Goal: Task Accomplishment & Management: Complete application form

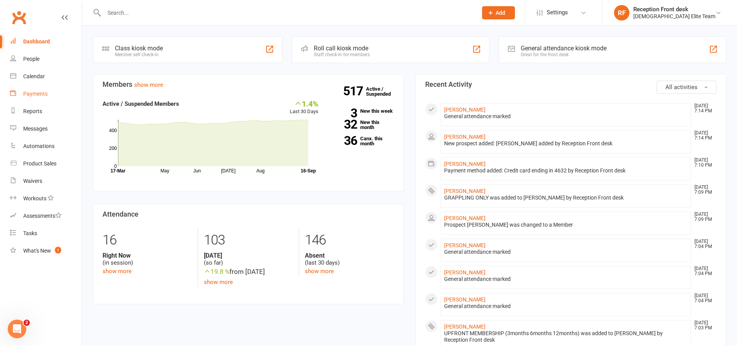
click at [40, 91] on div "Payments" at bounding box center [35, 94] width 24 height 6
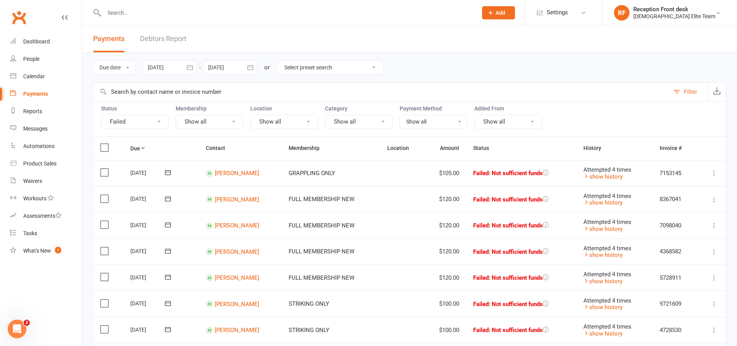
click at [148, 122] on button "Failed" at bounding box center [135, 122] width 68 height 14
drag, startPoint x: 142, startPoint y: 250, endPoint x: 157, endPoint y: 206, distance: 46.5
click at [143, 250] on link "Upcoming (auto-reschedule)" at bounding box center [144, 247] width 86 height 15
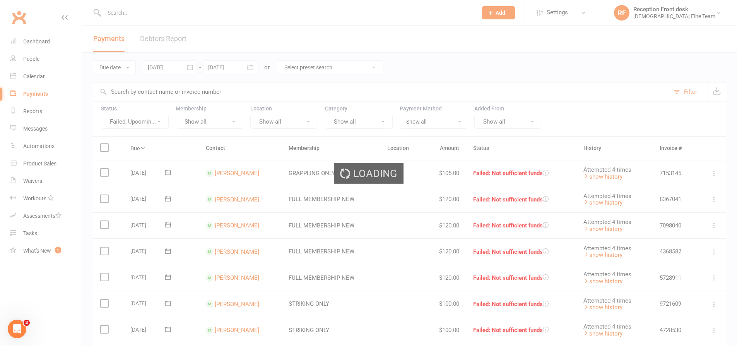
click at [151, 120] on div "Loading" at bounding box center [368, 173] width 737 height 346
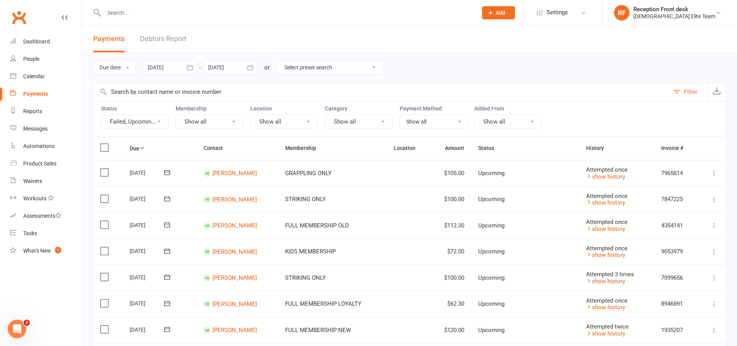
click at [160, 122] on icon at bounding box center [159, 122] width 3 height 2
click at [125, 201] on link "Failed" at bounding box center [147, 200] width 93 height 15
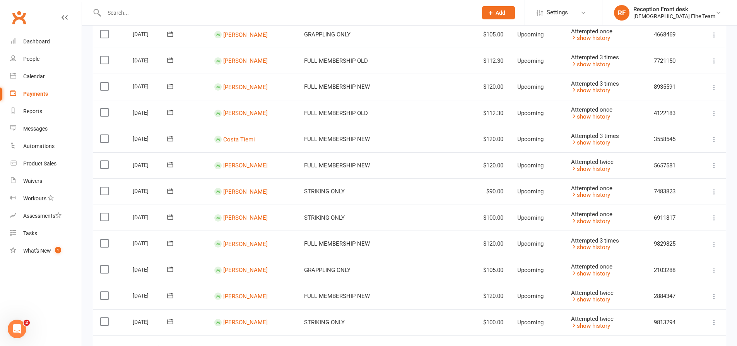
scroll to position [387, 0]
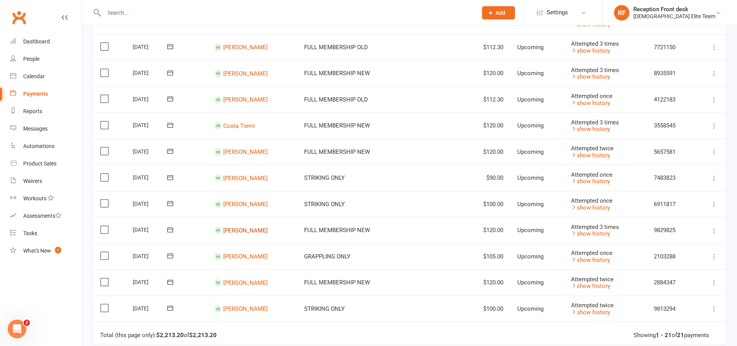
click at [230, 228] on link "[PERSON_NAME]" at bounding box center [245, 229] width 45 height 7
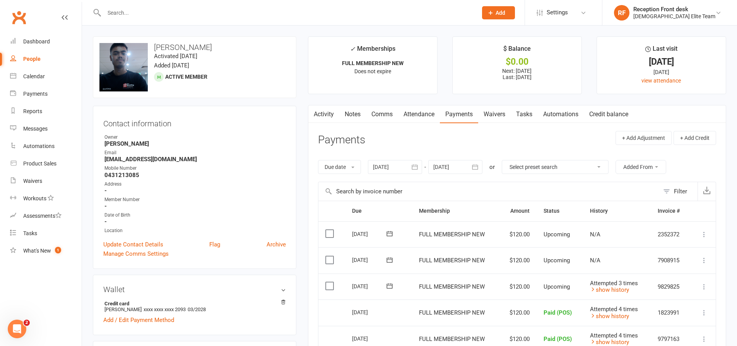
click at [327, 114] on link "Activity" at bounding box center [324, 114] width 31 height 18
click at [39, 37] on link "Dashboard" at bounding box center [46, 41] width 72 height 17
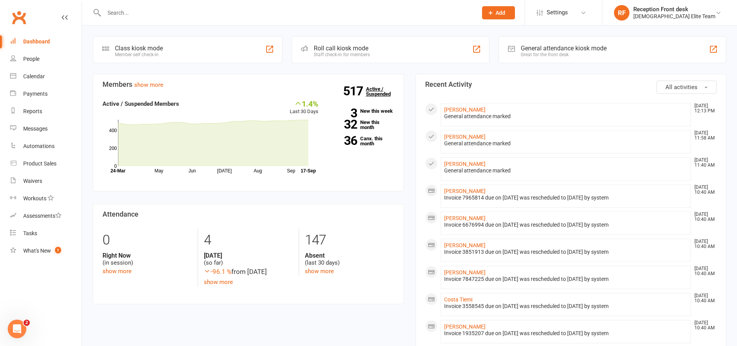
click at [381, 94] on link "517 Active / Suspended" at bounding box center [383, 92] width 34 height 22
click at [36, 94] on div "Payments" at bounding box center [35, 94] width 24 height 6
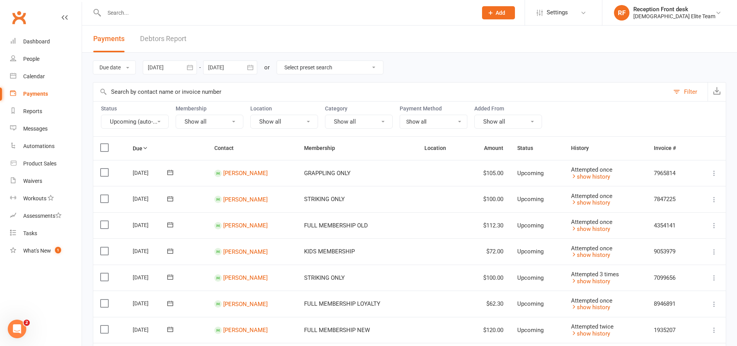
click at [313, 67] on select "Select preset search All failures All skipped payments All pending payments Suc…" at bounding box center [330, 67] width 106 height 13
select select "0"
click at [283, 61] on select "Select preset search All failures All skipped payments All pending payments Suc…" at bounding box center [330, 67] width 106 height 13
type input "[DATE]"
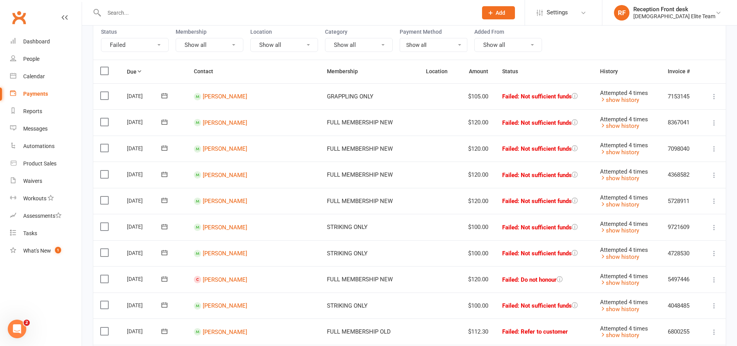
scroll to position [77, 0]
click at [714, 94] on icon at bounding box center [715, 96] width 8 height 8
click at [668, 172] on link "Retry now" at bounding box center [680, 172] width 77 height 15
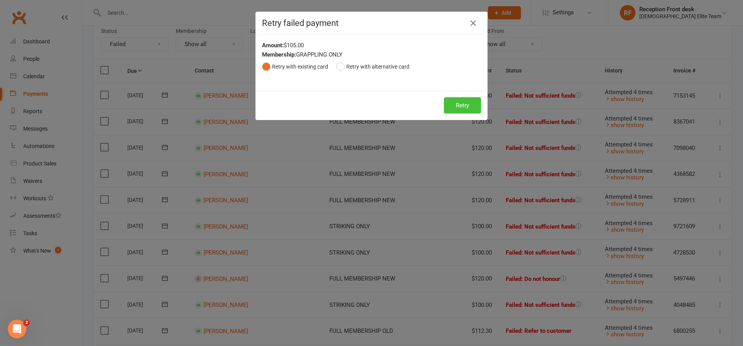
click at [473, 108] on button "Retry" at bounding box center [462, 105] width 37 height 16
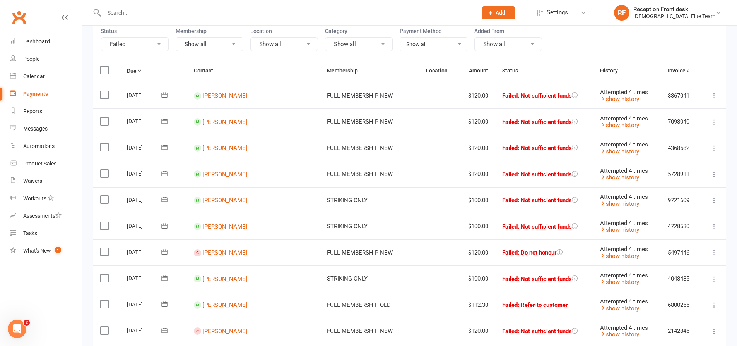
click at [715, 100] on button at bounding box center [714, 95] width 9 height 9
click at [671, 172] on link "Retry now" at bounding box center [680, 172] width 77 height 15
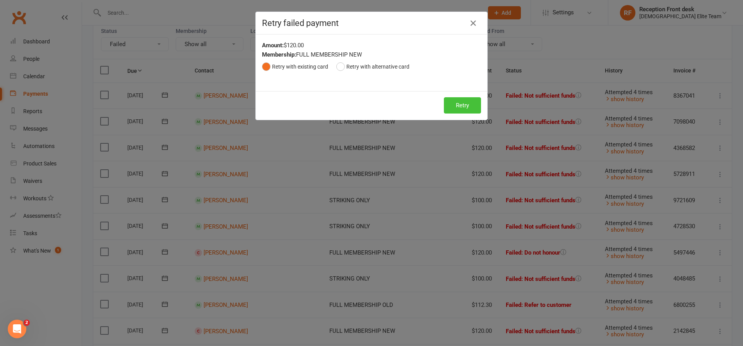
click at [463, 109] on button "Retry" at bounding box center [462, 105] width 37 height 16
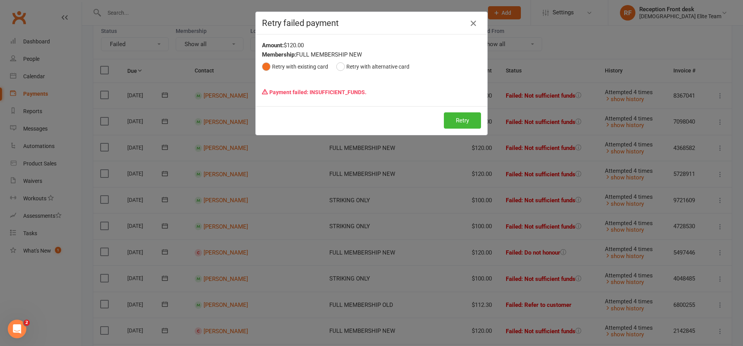
click at [473, 25] on icon "button" at bounding box center [473, 23] width 9 height 9
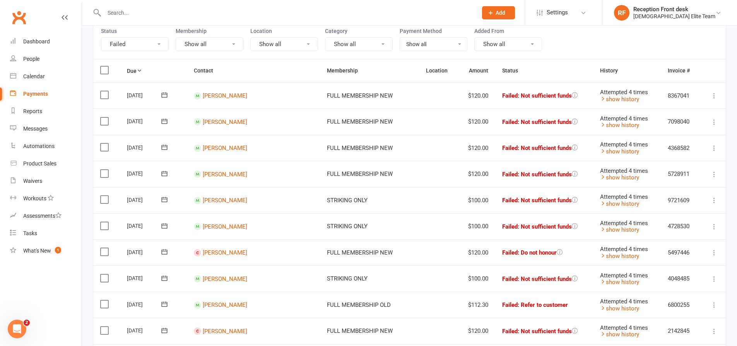
click at [713, 116] on td "Mark as Paid (Cash) Mark as Paid (POS) Mark as Paid (Other) Skip Retry now More…" at bounding box center [714, 121] width 26 height 26
click at [716, 120] on icon at bounding box center [715, 122] width 8 height 8
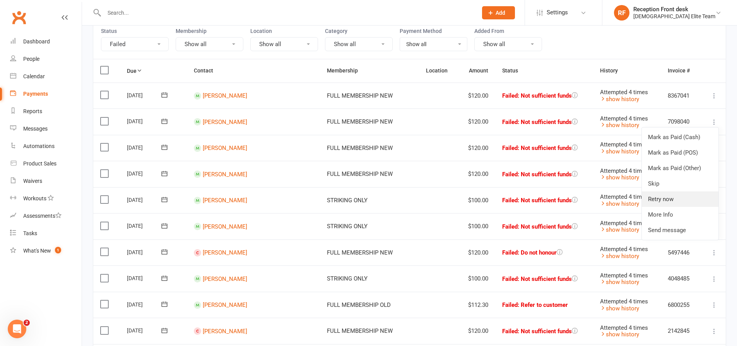
click at [665, 196] on link "Retry now" at bounding box center [680, 198] width 77 height 15
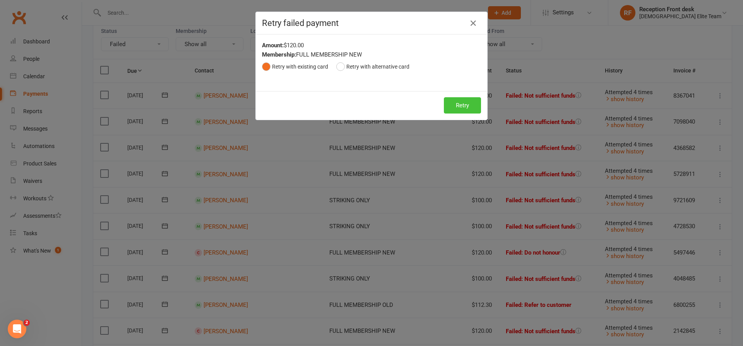
click at [460, 100] on button "Retry" at bounding box center [462, 105] width 37 height 16
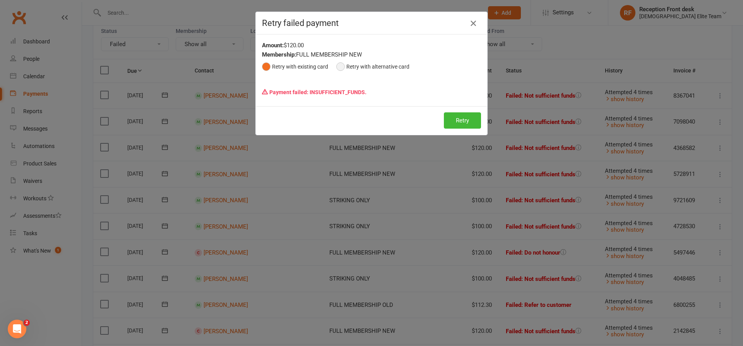
drag, startPoint x: 466, startPoint y: 22, endPoint x: 360, endPoint y: 56, distance: 111.0
click at [467, 22] on button "button" at bounding box center [473, 23] width 12 height 12
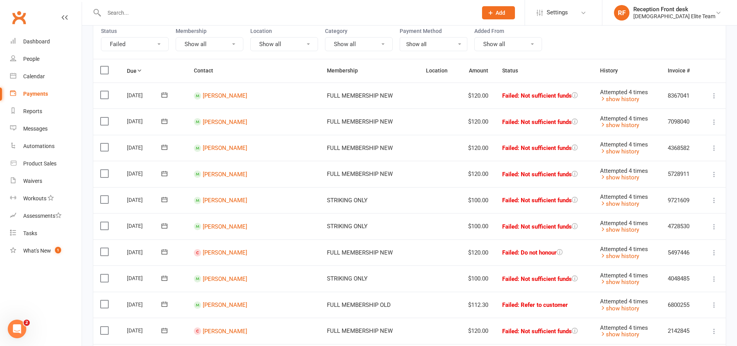
click at [713, 148] on icon at bounding box center [715, 148] width 8 height 8
click at [659, 222] on link "Retry now" at bounding box center [680, 224] width 77 height 15
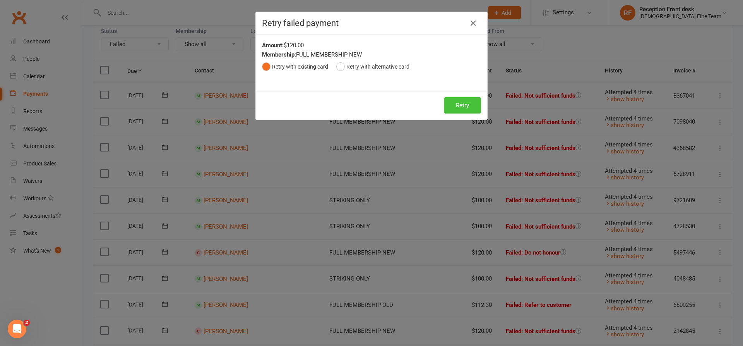
click at [453, 101] on button "Retry" at bounding box center [462, 105] width 37 height 16
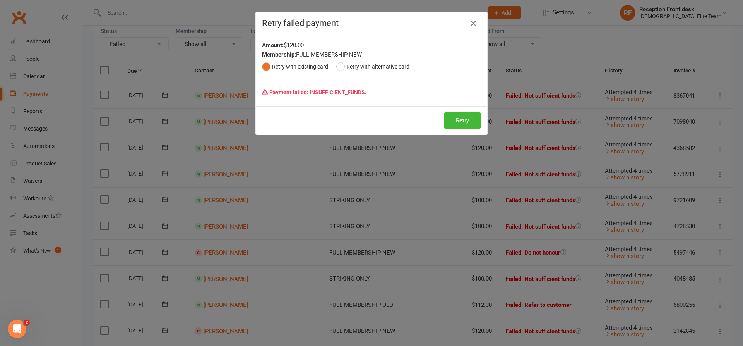
click at [469, 21] on icon "button" at bounding box center [473, 23] width 9 height 9
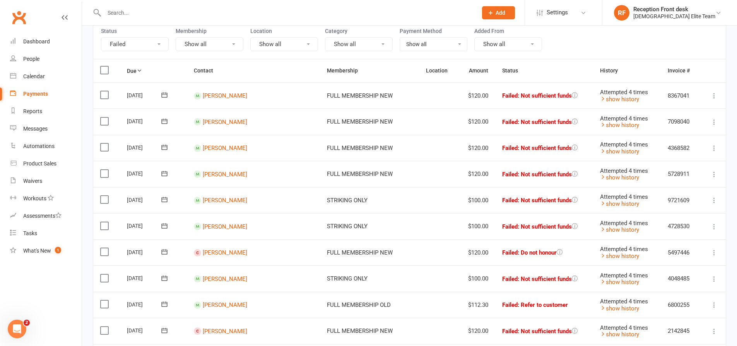
click at [716, 173] on icon at bounding box center [715, 174] width 8 height 8
click at [674, 253] on link "Retry now" at bounding box center [680, 251] width 77 height 15
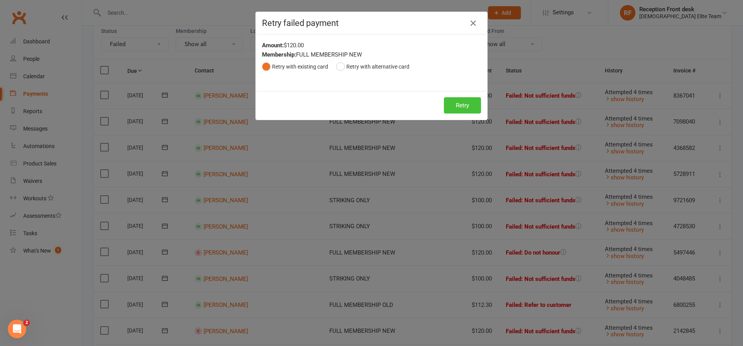
click at [462, 105] on button "Retry" at bounding box center [462, 105] width 37 height 16
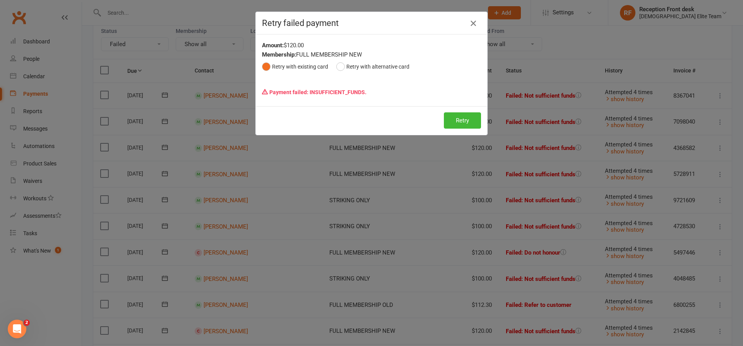
click at [471, 22] on icon "button" at bounding box center [473, 23] width 9 height 9
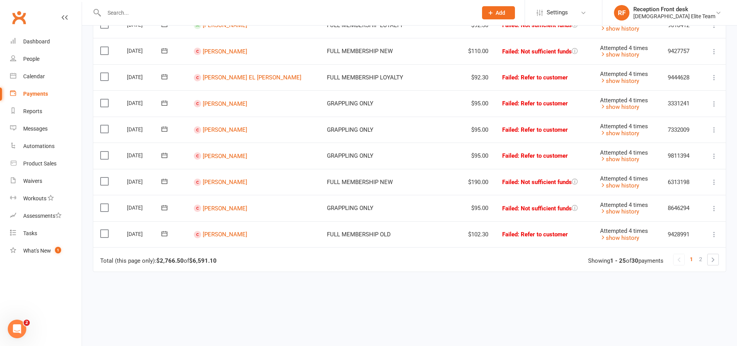
scroll to position [603, 0]
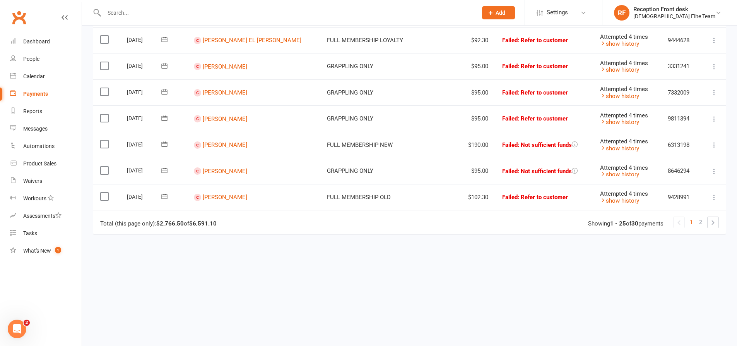
click at [713, 195] on icon at bounding box center [715, 197] width 8 height 8
click at [674, 257] on link "Skip" at bounding box center [680, 258] width 77 height 15
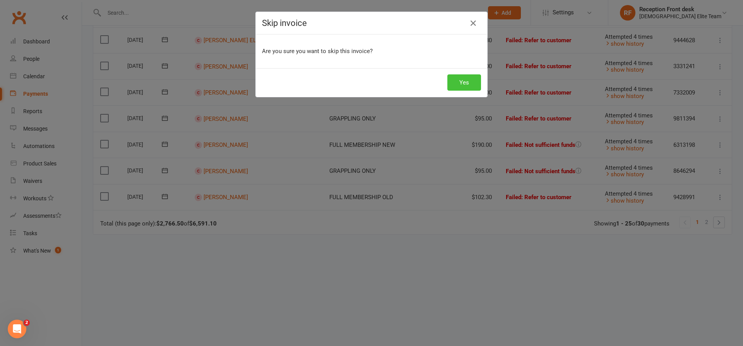
click at [461, 82] on button "Yes" at bounding box center [465, 82] width 34 height 16
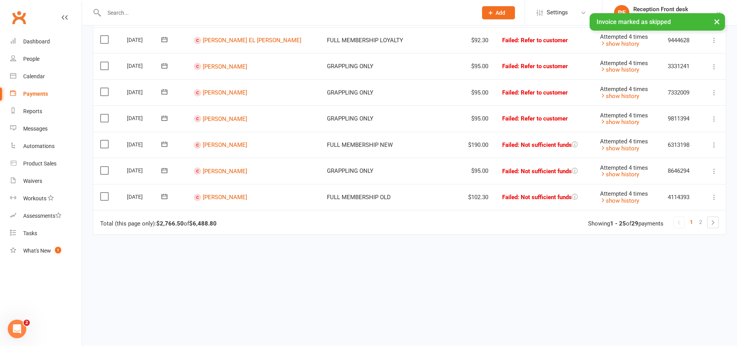
click at [713, 171] on icon at bounding box center [715, 171] width 8 height 8
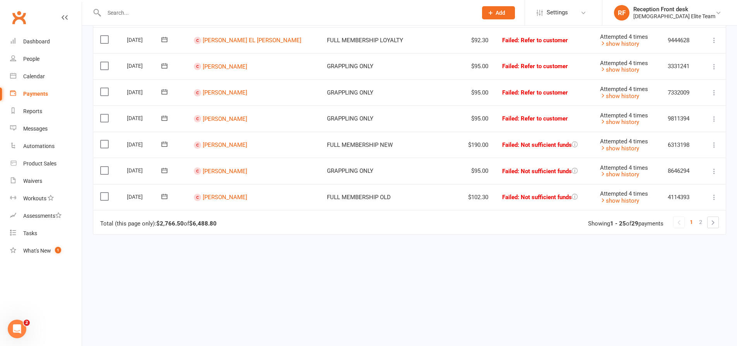
click at [712, 195] on icon at bounding box center [715, 197] width 8 height 8
click at [664, 261] on link "Skip" at bounding box center [680, 258] width 77 height 15
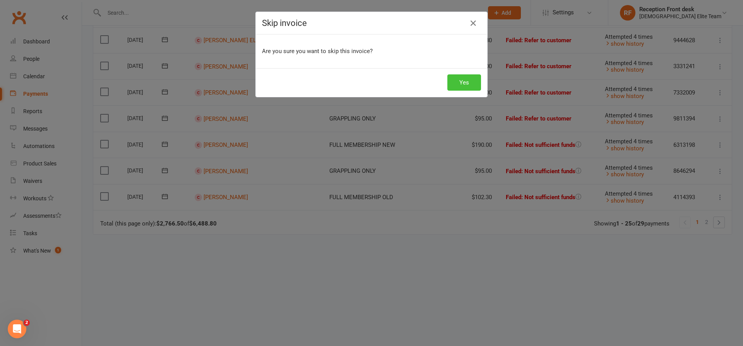
click at [456, 77] on button "Yes" at bounding box center [465, 82] width 34 height 16
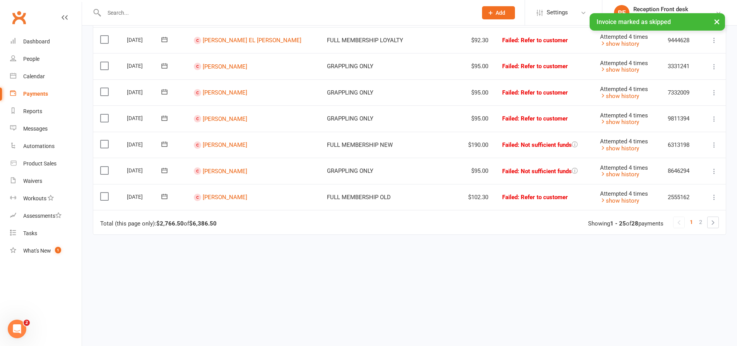
click at [713, 195] on icon at bounding box center [715, 197] width 8 height 8
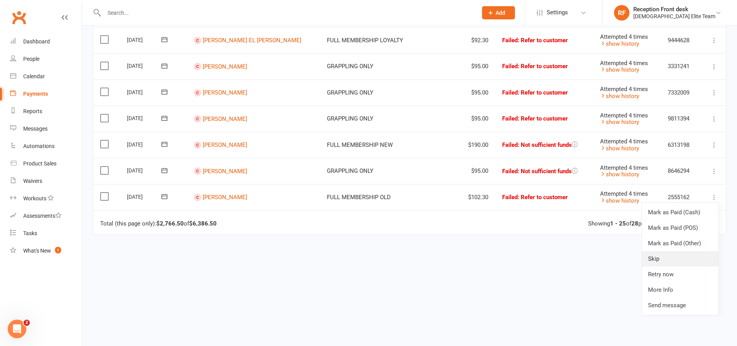
click at [676, 261] on link "Skip" at bounding box center [680, 258] width 77 height 15
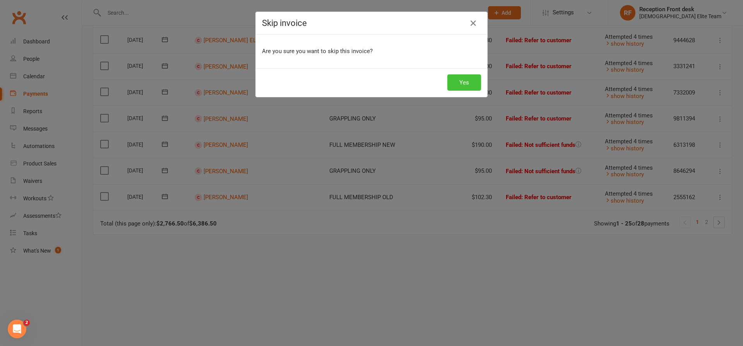
click at [455, 80] on button "Yes" at bounding box center [465, 82] width 34 height 16
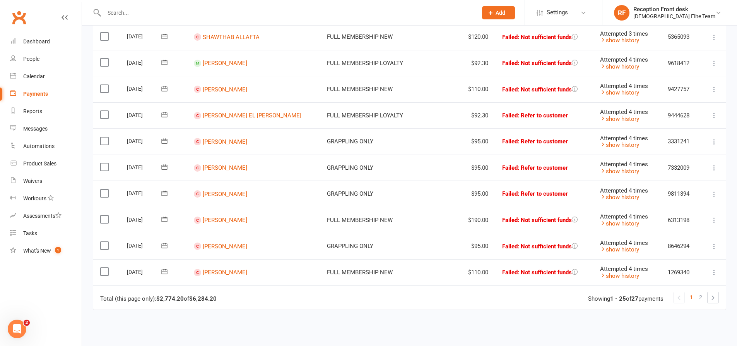
scroll to position [526, 0]
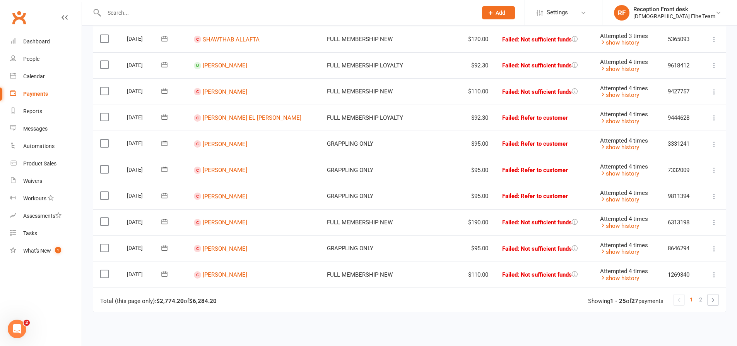
click at [710, 88] on button at bounding box center [714, 91] width 9 height 9
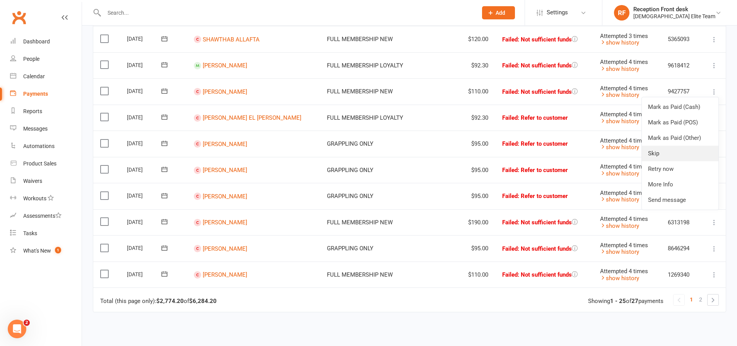
click at [683, 151] on link "Skip" at bounding box center [680, 153] width 77 height 15
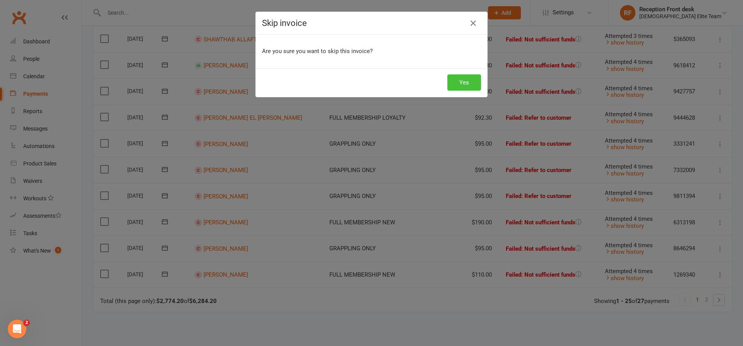
click at [456, 79] on button "Yes" at bounding box center [465, 82] width 34 height 16
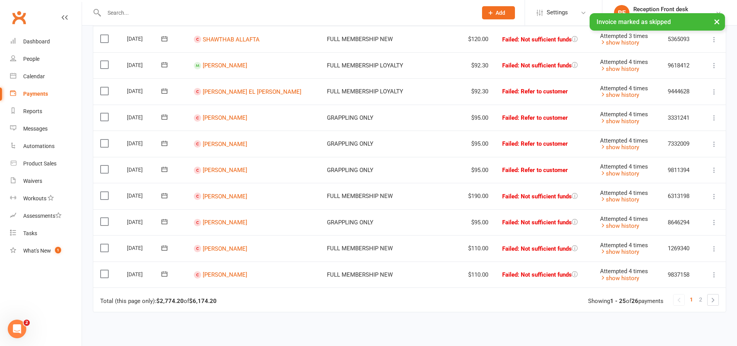
click at [711, 89] on icon at bounding box center [715, 92] width 8 height 8
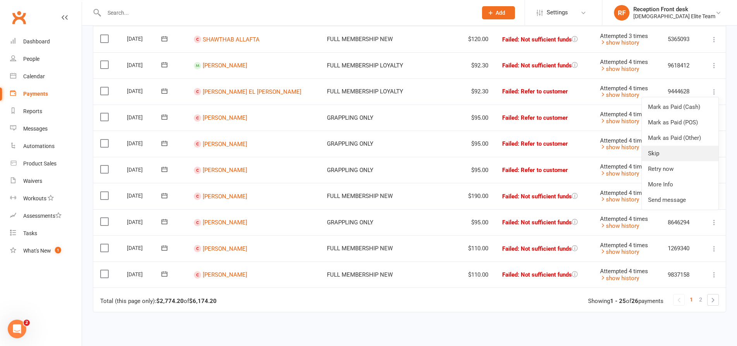
click at [677, 153] on link "Skip" at bounding box center [680, 153] width 77 height 15
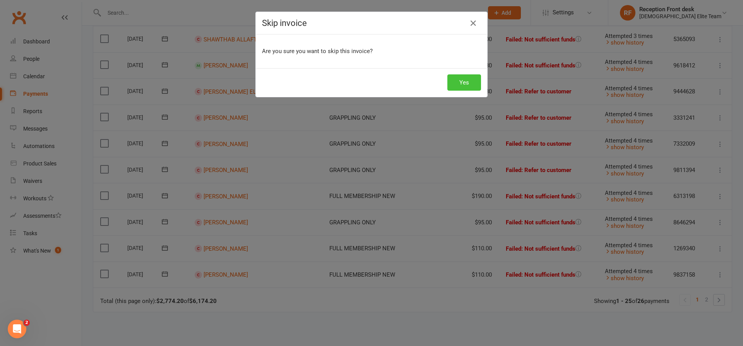
click at [468, 82] on button "Yes" at bounding box center [465, 82] width 34 height 16
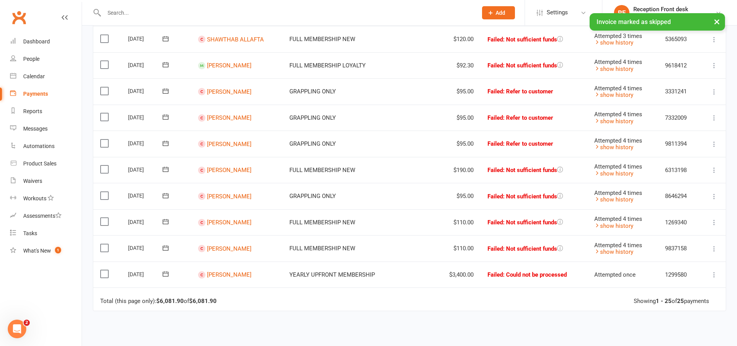
click at [714, 93] on icon at bounding box center [715, 92] width 8 height 8
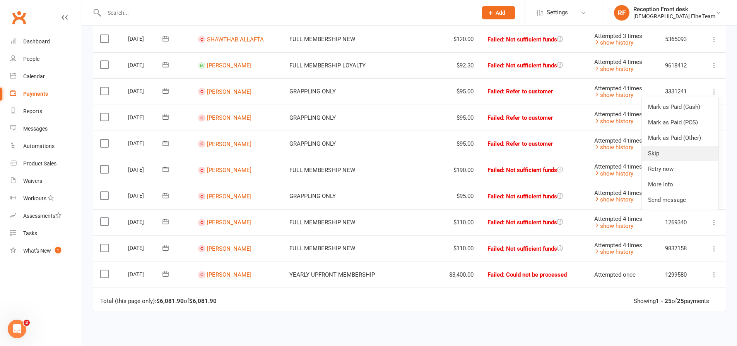
click at [671, 152] on link "Skip" at bounding box center [680, 153] width 77 height 15
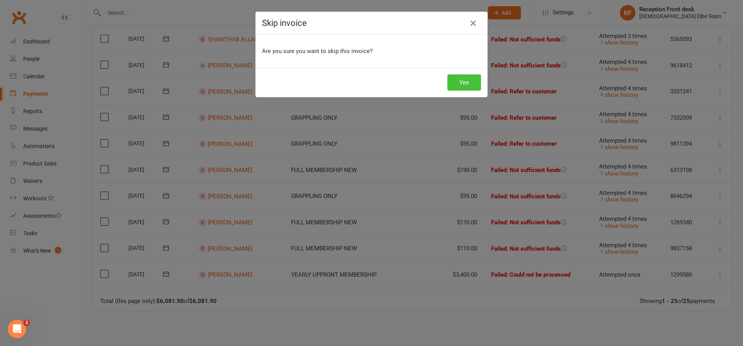
click at [458, 80] on button "Yes" at bounding box center [465, 82] width 34 height 16
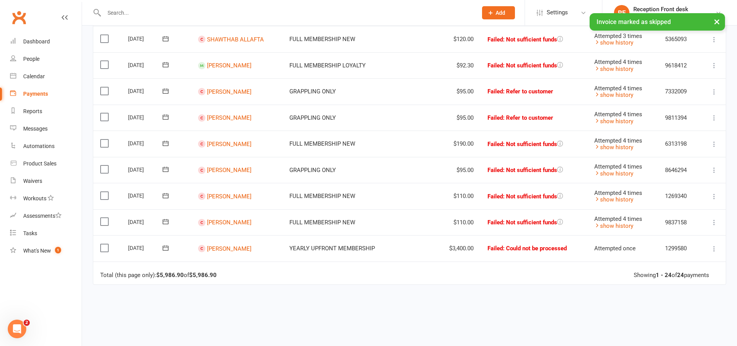
click at [103, 248] on label at bounding box center [105, 248] width 10 height 8
click at [103, 244] on input "checkbox" at bounding box center [102, 244] width 5 height 0
click at [106, 224] on label at bounding box center [105, 222] width 10 height 8
click at [105, 218] on input "checkbox" at bounding box center [102, 218] width 5 height 0
click at [108, 193] on label at bounding box center [105, 196] width 10 height 8
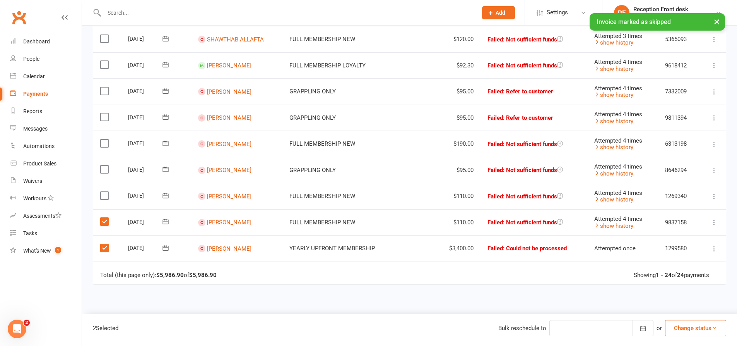
click at [105, 192] on input "checkbox" at bounding box center [102, 192] width 5 height 0
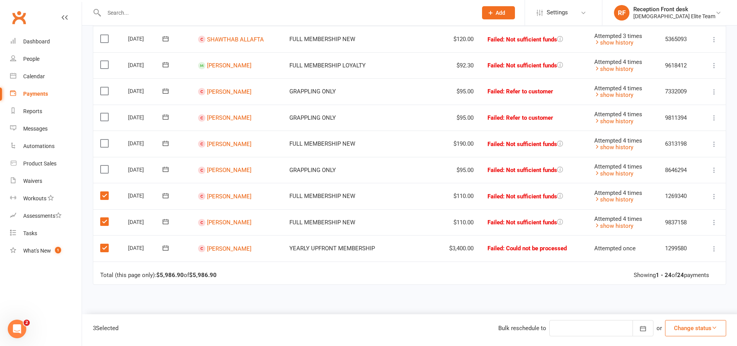
click at [102, 172] on label at bounding box center [105, 169] width 10 height 8
click at [102, 165] on input "checkbox" at bounding box center [102, 165] width 5 height 0
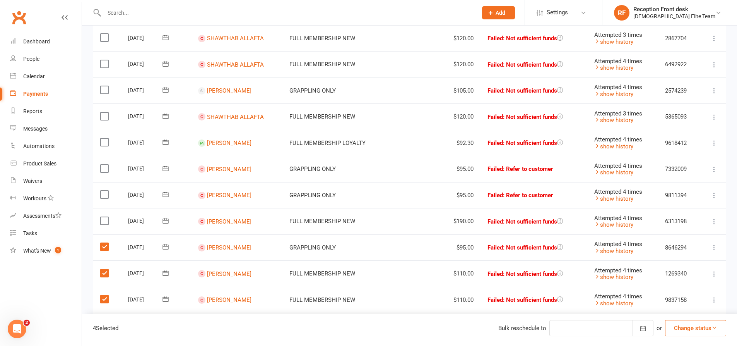
scroll to position [410, 0]
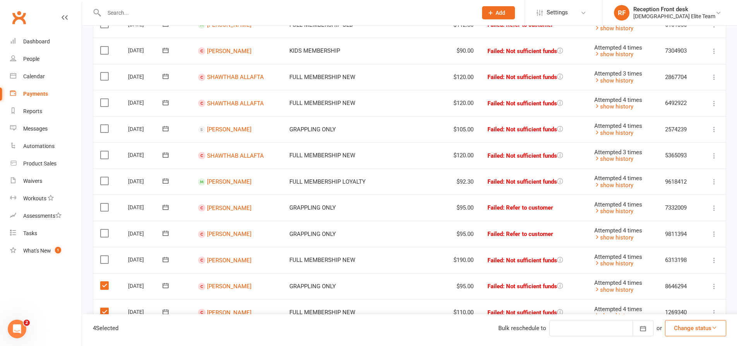
click at [107, 206] on label at bounding box center [105, 207] width 10 height 8
click at [105, 203] on input "checkbox" at bounding box center [102, 203] width 5 height 0
click at [103, 227] on td "Select this" at bounding box center [107, 234] width 28 height 26
click at [106, 232] on label at bounding box center [105, 233] width 10 height 8
click at [105, 229] on input "checkbox" at bounding box center [102, 229] width 5 height 0
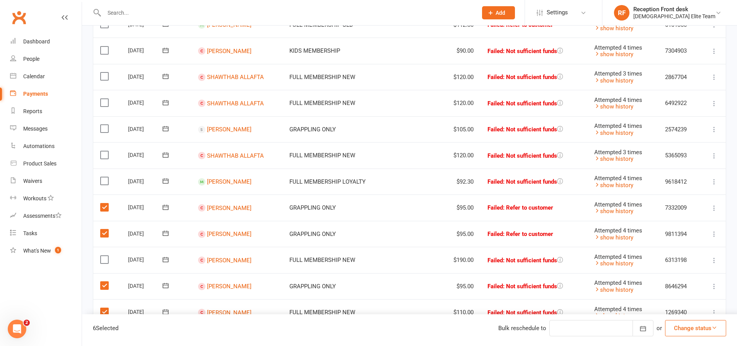
click at [103, 256] on label at bounding box center [105, 260] width 10 height 8
click at [103, 256] on input "checkbox" at bounding box center [102, 256] width 5 height 0
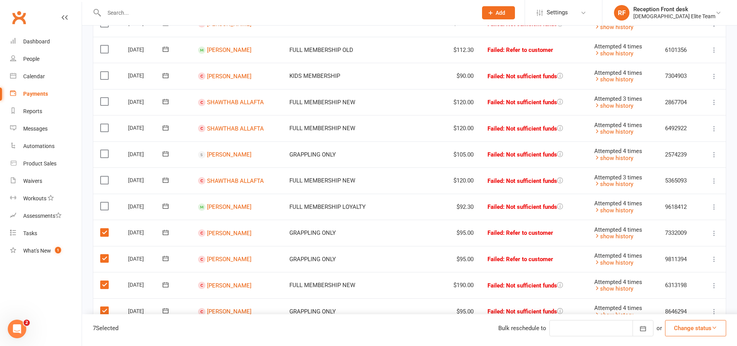
scroll to position [371, 0]
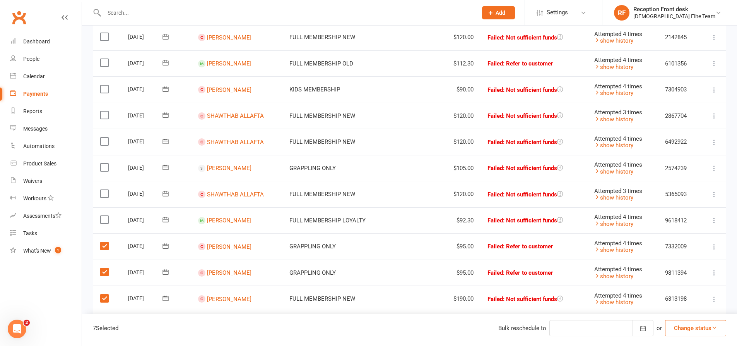
click at [101, 192] on label at bounding box center [105, 194] width 10 height 8
click at [101, 190] on input "checkbox" at bounding box center [102, 190] width 5 height 0
click at [105, 217] on label at bounding box center [105, 220] width 10 height 8
click at [105, 216] on input "checkbox" at bounding box center [102, 216] width 5 height 0
click at [103, 141] on label at bounding box center [105, 141] width 10 height 8
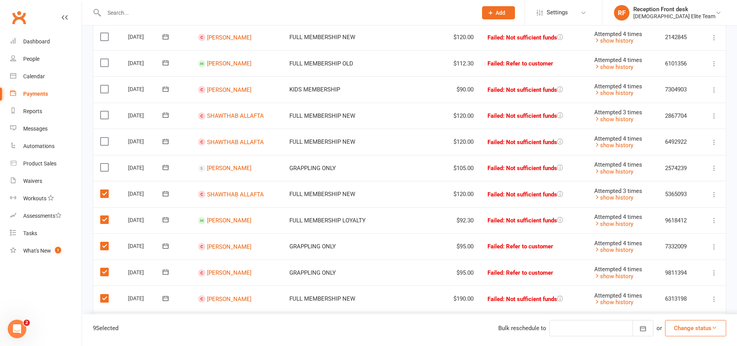
click at [103, 137] on input "checkbox" at bounding box center [102, 137] width 5 height 0
drag, startPoint x: 106, startPoint y: 111, endPoint x: 101, endPoint y: 117, distance: 8.5
click at [103, 113] on label at bounding box center [105, 115] width 10 height 8
click at [103, 111] on input "checkbox" at bounding box center [102, 111] width 5 height 0
click at [101, 91] on label at bounding box center [105, 89] width 10 height 8
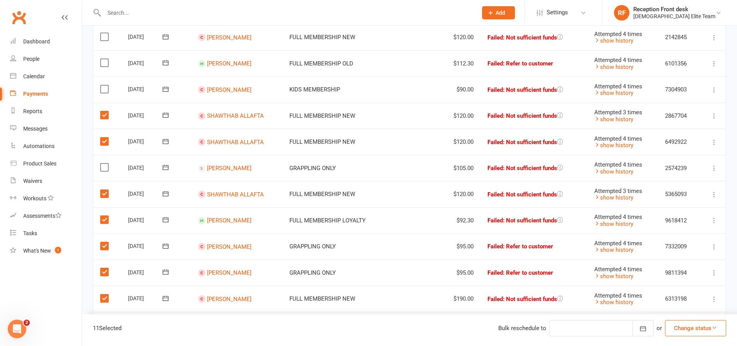
click at [101, 85] on input "checkbox" at bounding box center [102, 85] width 5 height 0
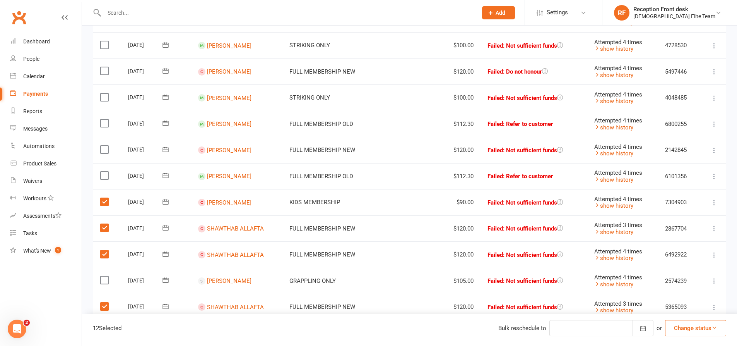
scroll to position [255, 0]
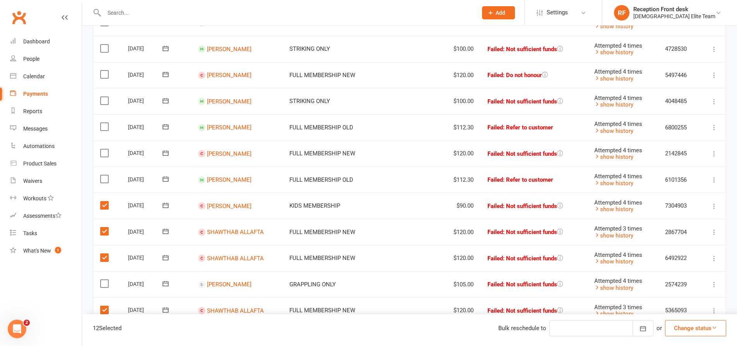
click at [103, 154] on label at bounding box center [105, 153] width 10 height 8
click at [103, 149] on input "checkbox" at bounding box center [102, 149] width 5 height 0
click at [105, 72] on label at bounding box center [105, 74] width 10 height 8
click at [105, 70] on input "checkbox" at bounding box center [102, 70] width 5 height 0
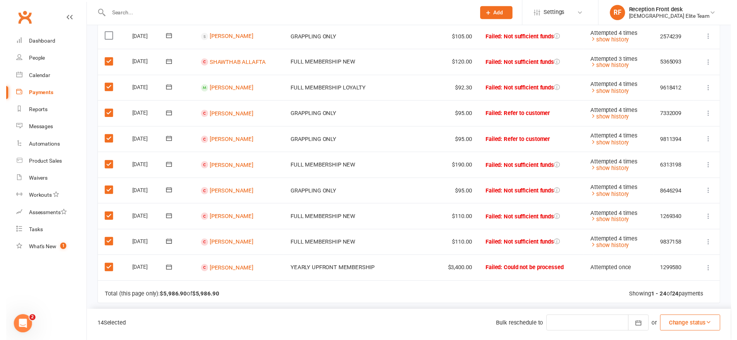
scroll to position [576, 0]
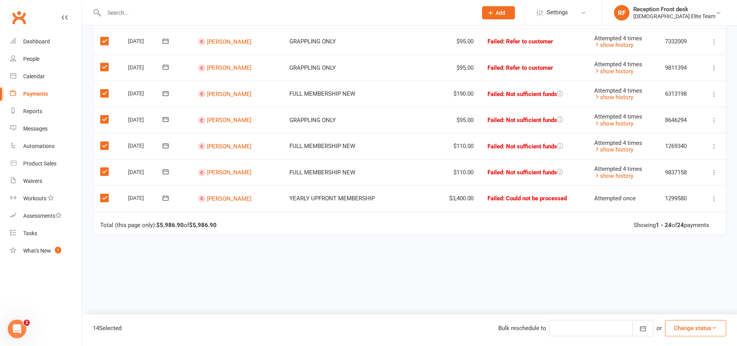
click at [714, 329] on icon "button" at bounding box center [715, 327] width 6 height 6
click at [675, 304] on link "Skipped" at bounding box center [688, 306] width 77 height 15
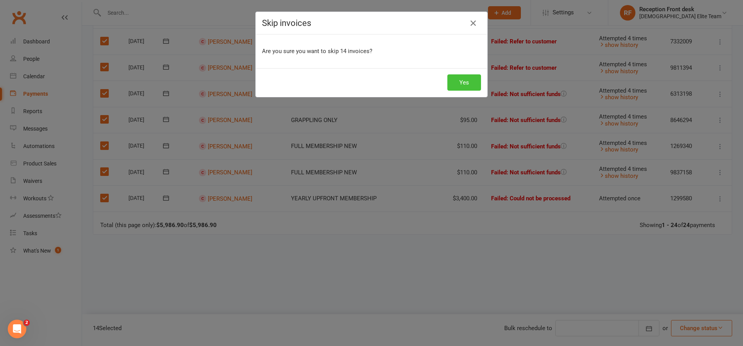
click at [469, 81] on button "Yes" at bounding box center [465, 82] width 34 height 16
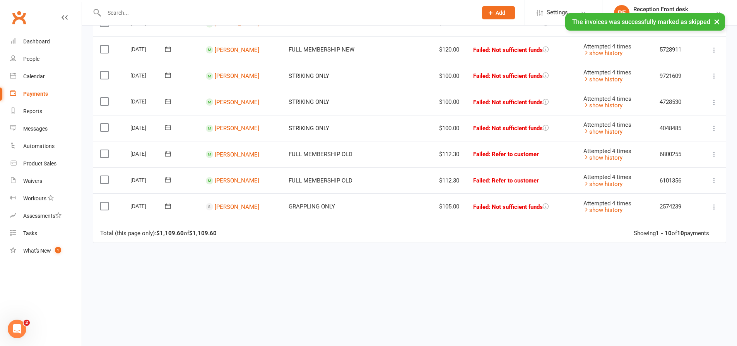
scroll to position [210, 0]
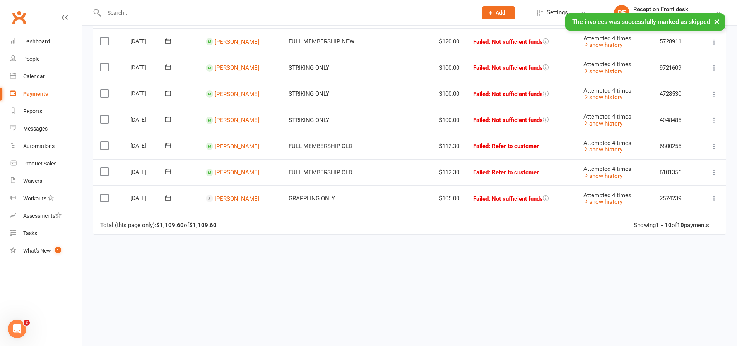
click at [708, 196] on td "Mark as Paid (Cash) Mark as Paid (POS) Mark as Paid (Other) Skip Retry now More…" at bounding box center [712, 198] width 29 height 26
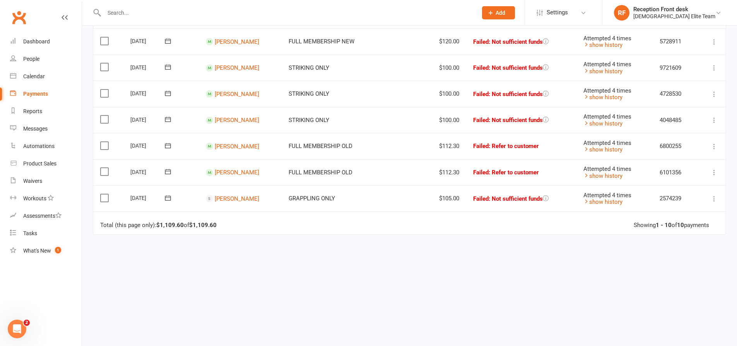
click at [713, 198] on icon at bounding box center [715, 199] width 8 height 8
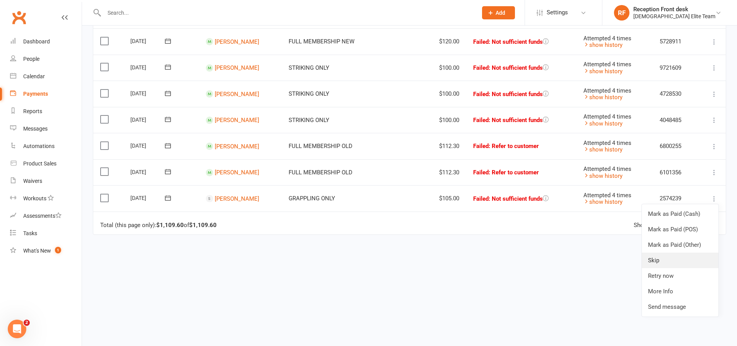
click at [672, 257] on link "Skip" at bounding box center [680, 259] width 77 height 15
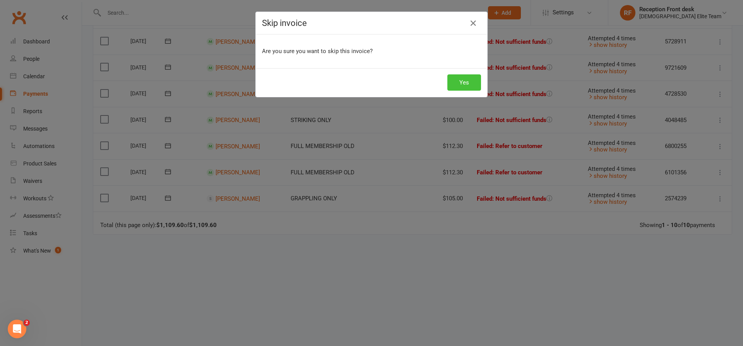
click at [458, 84] on button "Yes" at bounding box center [465, 82] width 34 height 16
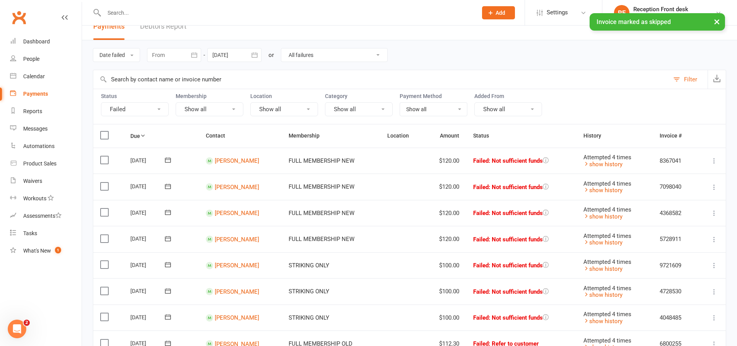
scroll to position [0, 0]
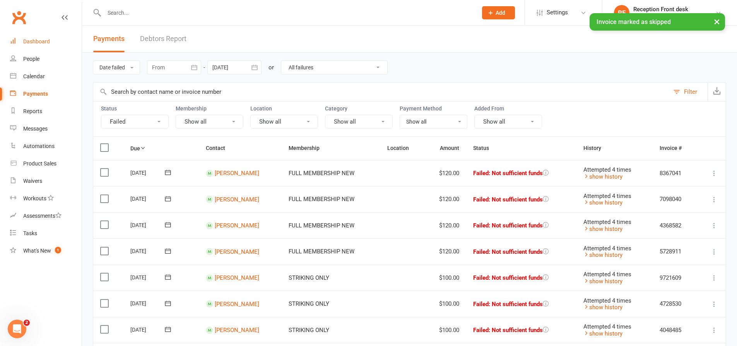
click at [50, 40] on link "Dashboard" at bounding box center [46, 41] width 72 height 17
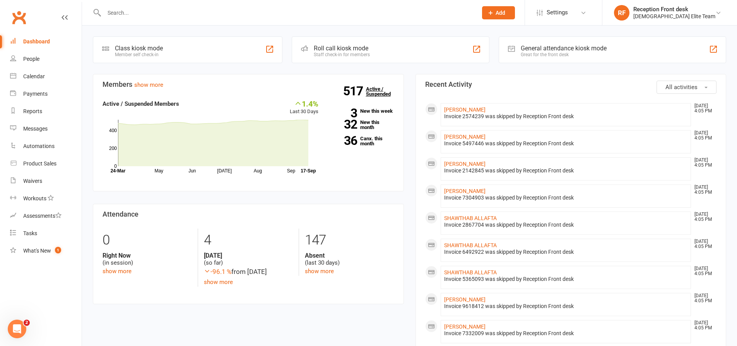
click at [379, 91] on link "517 Active / Suspended" at bounding box center [383, 92] width 34 height 22
click at [38, 52] on link "People" at bounding box center [46, 58] width 72 height 17
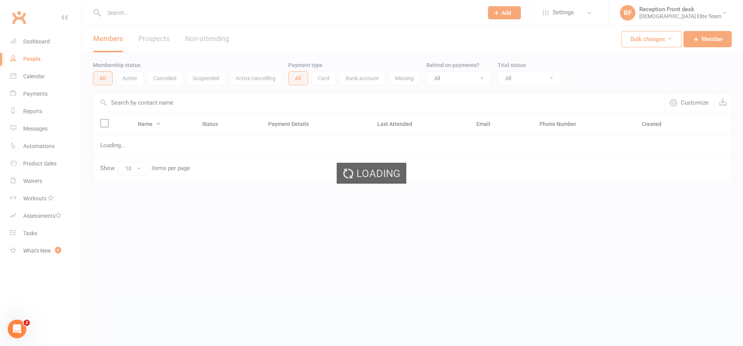
click at [44, 48] on div "Loading" at bounding box center [371, 173] width 743 height 346
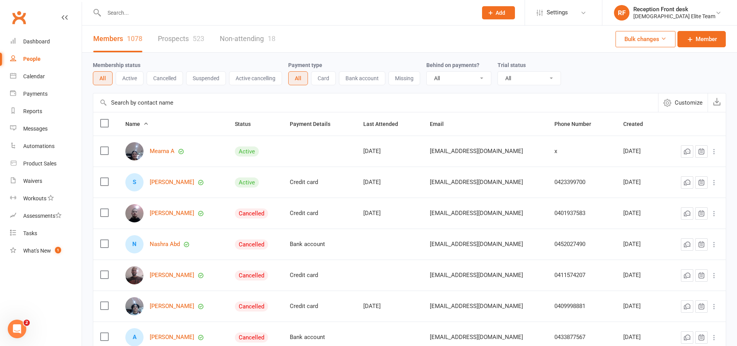
click at [122, 7] on input "text" at bounding box center [287, 12] width 370 height 11
click at [46, 38] on div "Dashboard" at bounding box center [36, 41] width 27 height 6
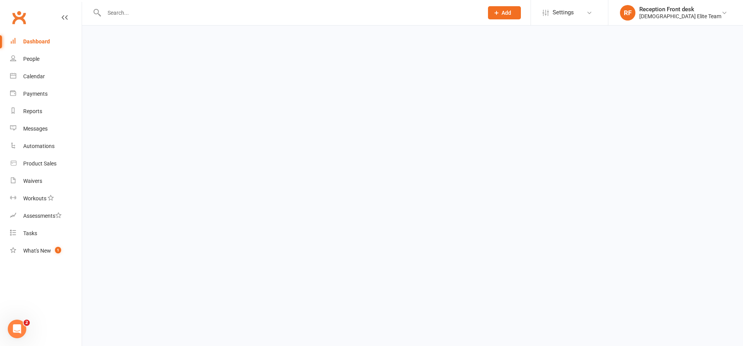
click at [126, 16] on input "text" at bounding box center [290, 12] width 376 height 11
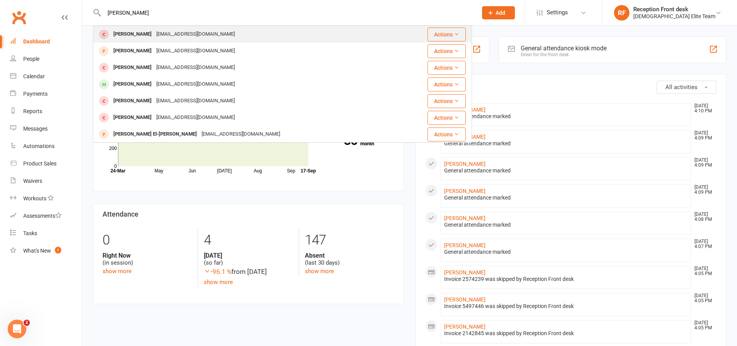
type input "[PERSON_NAME]"
click at [144, 33] on div "[PERSON_NAME]" at bounding box center [132, 34] width 43 height 11
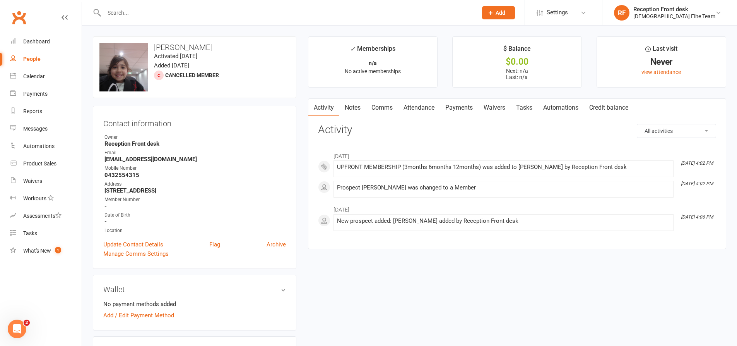
click at [138, 13] on input "text" at bounding box center [287, 12] width 370 height 11
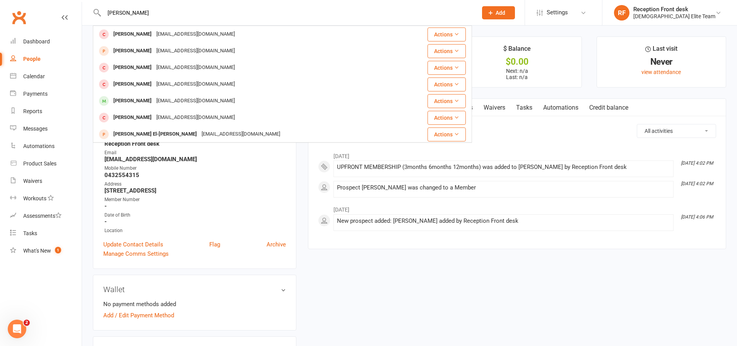
click at [177, 14] on input "[PERSON_NAME]" at bounding box center [287, 12] width 370 height 11
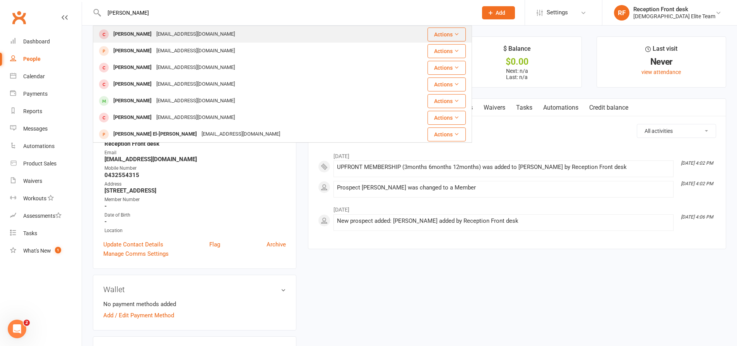
type input "[PERSON_NAME]"
click at [152, 34] on div "[PERSON_NAME]" at bounding box center [132, 34] width 43 height 11
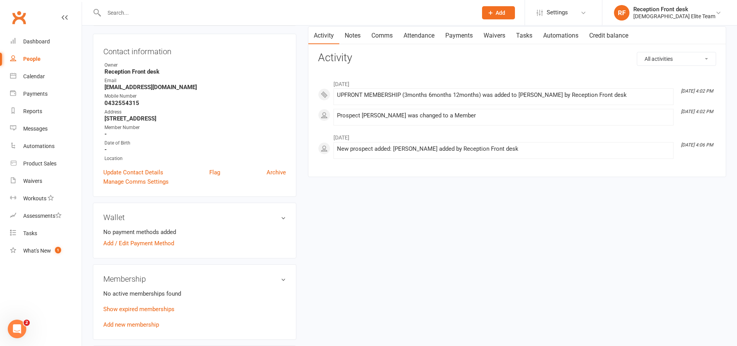
scroll to position [77, 0]
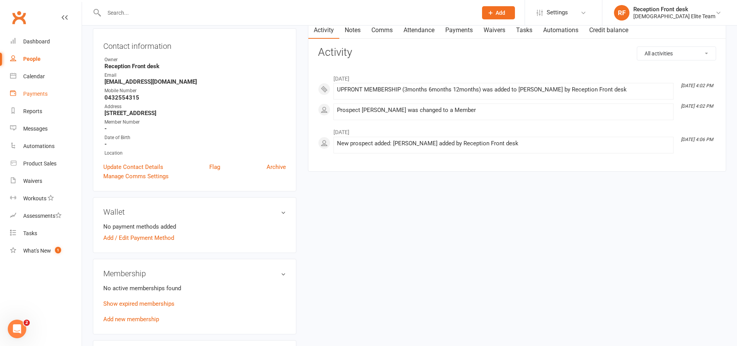
drag, startPoint x: 38, startPoint y: 89, endPoint x: 274, endPoint y: 73, distance: 237.5
click at [38, 89] on link "Payments" at bounding box center [46, 93] width 72 height 17
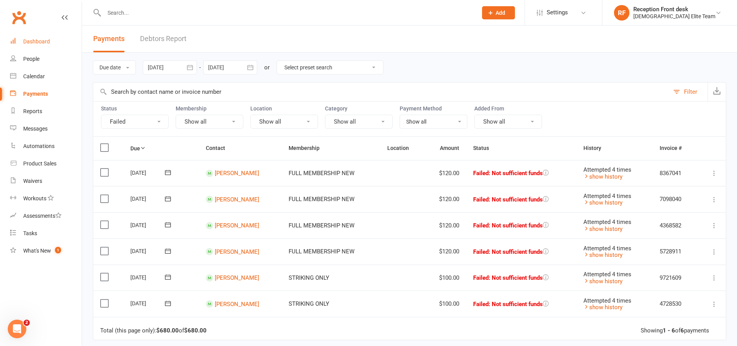
click at [36, 40] on div "Dashboard" at bounding box center [36, 41] width 27 height 6
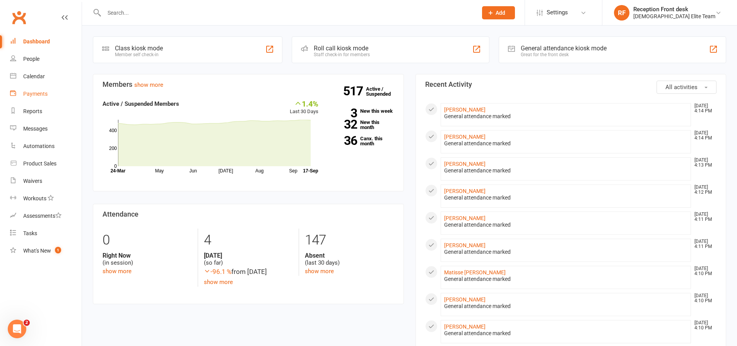
drag, startPoint x: 34, startPoint y: 97, endPoint x: 548, endPoint y: 127, distance: 515.4
click at [34, 97] on link "Payments" at bounding box center [46, 93] width 72 height 17
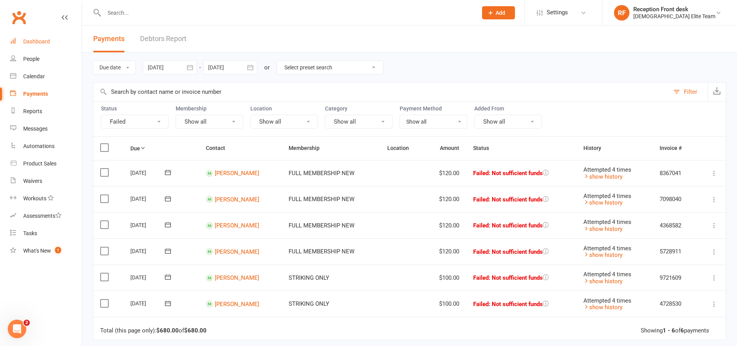
click at [36, 40] on div "Dashboard" at bounding box center [36, 41] width 27 height 6
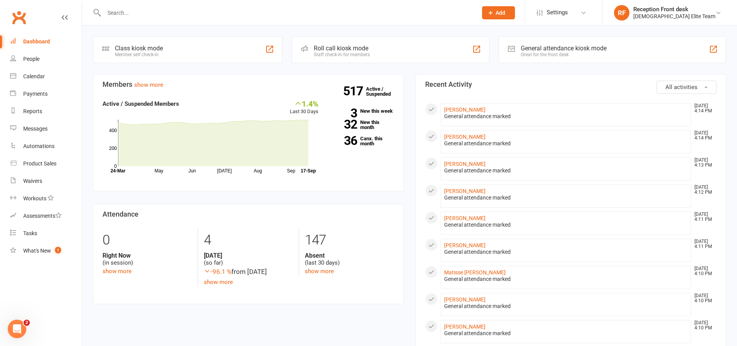
click at [123, 14] on input "text" at bounding box center [287, 12] width 370 height 11
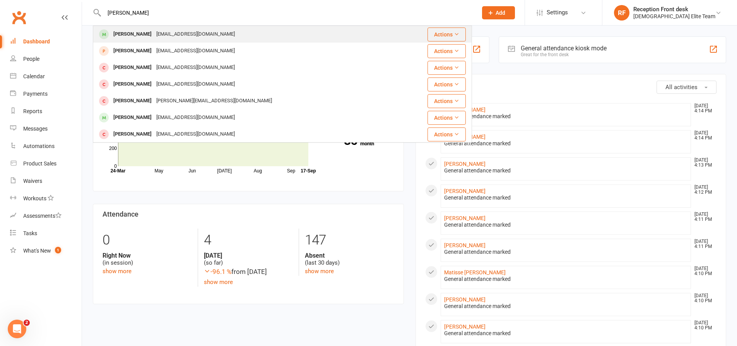
type input "[PERSON_NAME]"
click at [134, 32] on div "[PERSON_NAME]" at bounding box center [132, 34] width 43 height 11
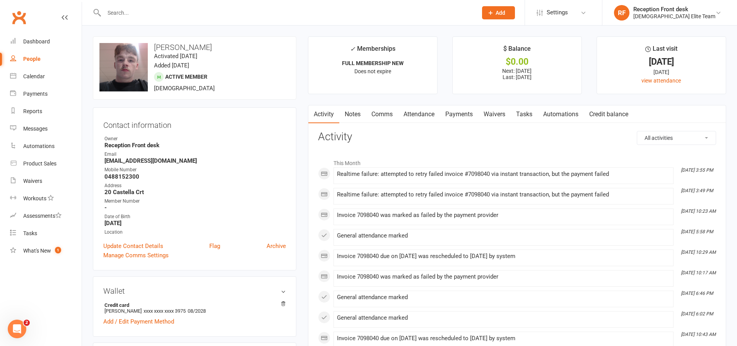
click at [461, 110] on link "Payments" at bounding box center [459, 114] width 38 height 18
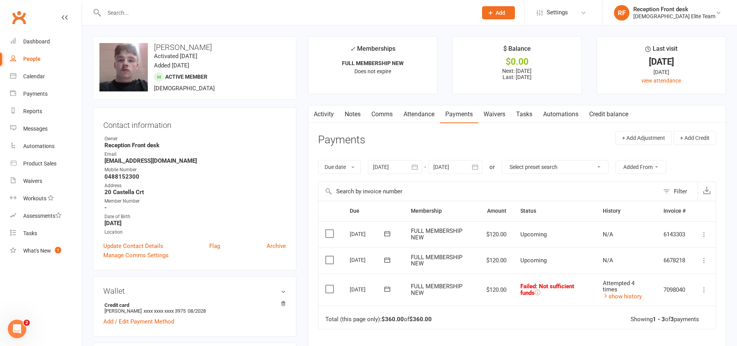
click at [701, 291] on icon at bounding box center [705, 290] width 8 height 8
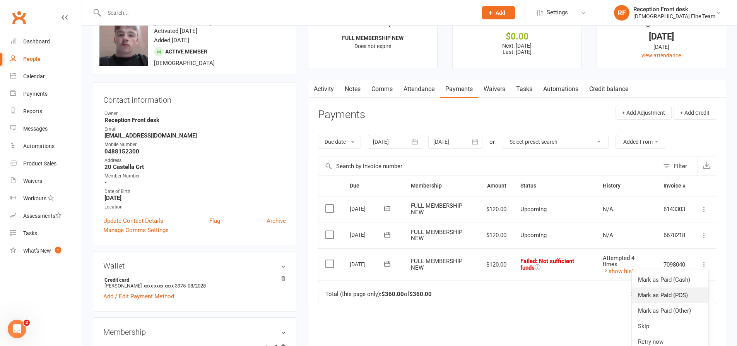
scroll to position [39, 0]
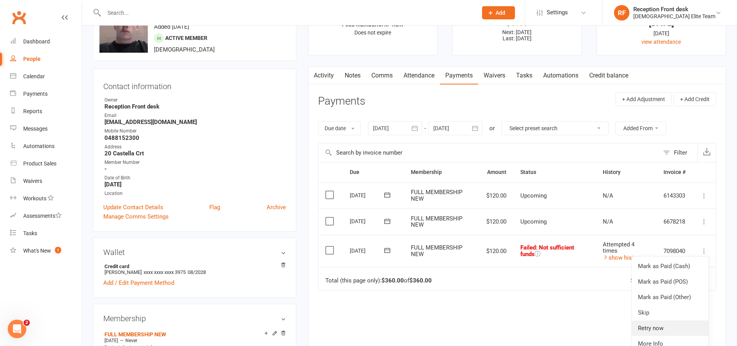
drag, startPoint x: 644, startPoint y: 331, endPoint x: 597, endPoint y: 306, distance: 53.0
click at [644, 331] on link "Retry now" at bounding box center [670, 327] width 77 height 15
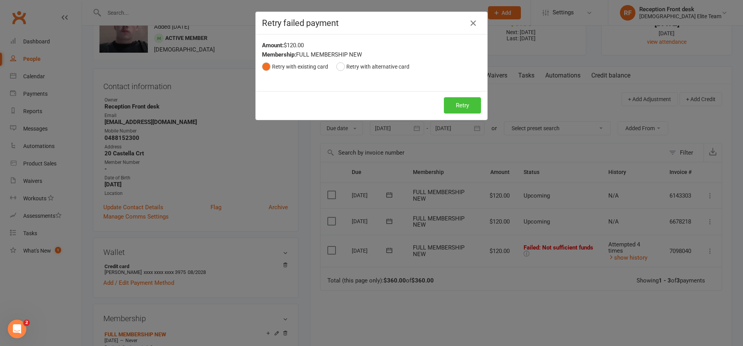
click at [459, 99] on button "Retry" at bounding box center [462, 105] width 37 height 16
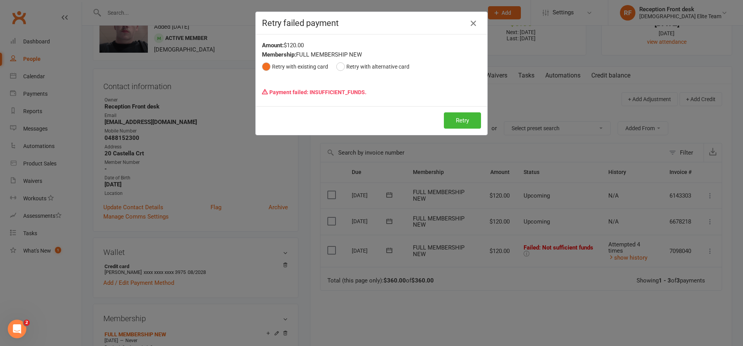
click at [467, 21] on button "button" at bounding box center [473, 23] width 12 height 12
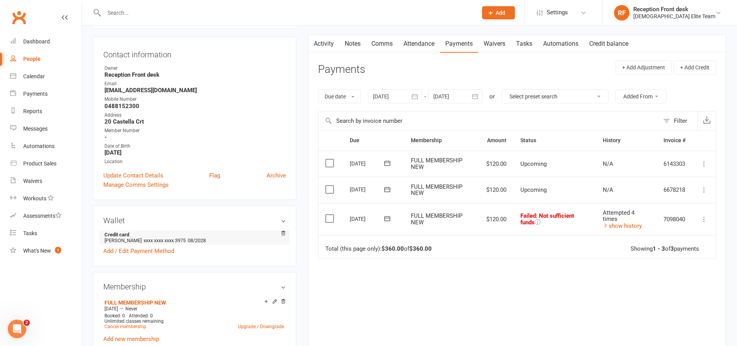
scroll to position [116, 0]
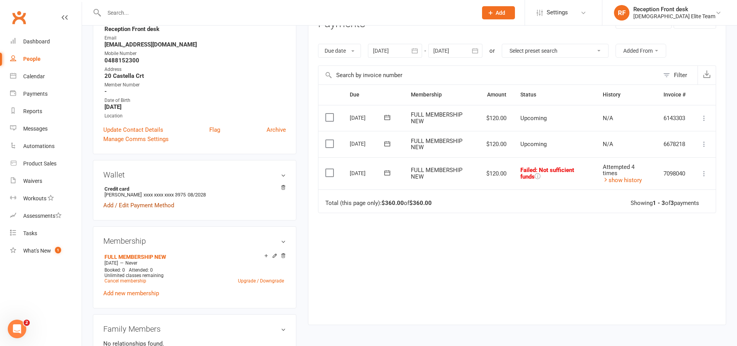
click at [130, 208] on link "Add / Edit Payment Method" at bounding box center [138, 205] width 71 height 9
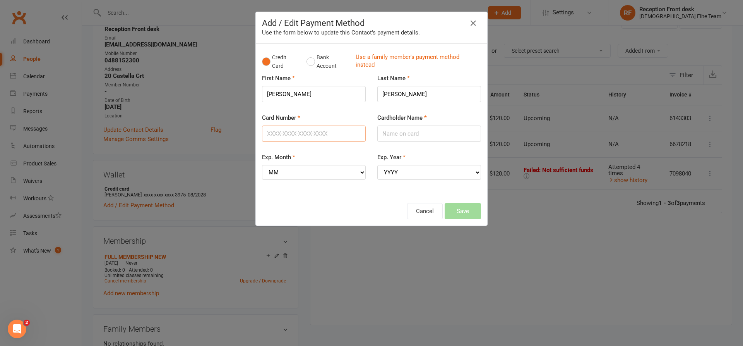
click at [307, 134] on input "Card Number" at bounding box center [314, 133] width 104 height 16
click at [315, 135] on input "Card Number" at bounding box center [314, 133] width 104 height 16
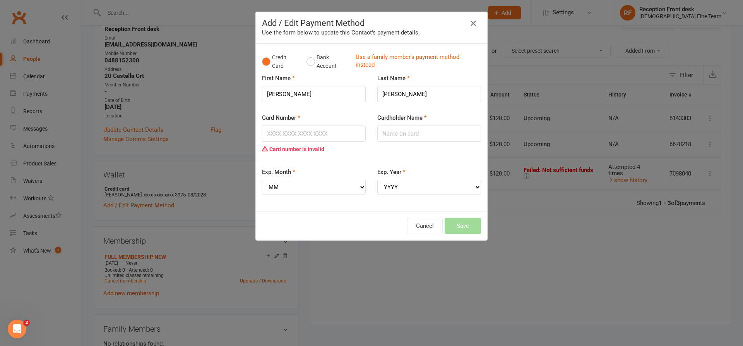
click at [472, 21] on icon "button" at bounding box center [473, 23] width 9 height 9
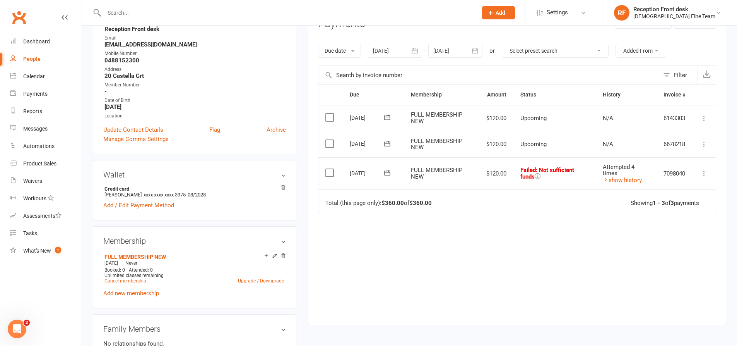
click at [541, 177] on icon at bounding box center [538, 176] width 6 height 6
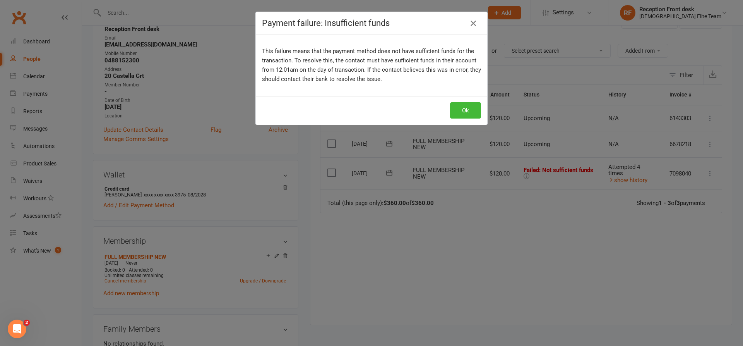
click at [469, 26] on icon "button" at bounding box center [473, 23] width 9 height 9
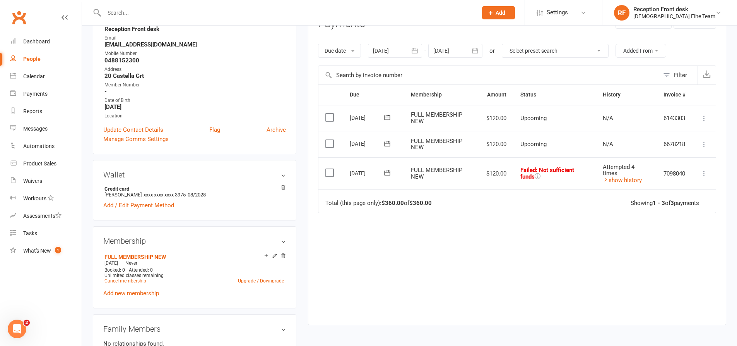
click at [305, 154] on main "✓ Memberships FULL MEMBERSHIP NEW Does not expire $ Balance $0.00 Next: [DATE] …" at bounding box center [517, 126] width 430 height 412
drag, startPoint x: 301, startPoint y: 154, endPoint x: 305, endPoint y: 122, distance: 32.7
click at [305, 122] on main "✓ Memberships FULL MEMBERSHIP NEW Does not expire $ Balance $0.00 Next: [DATE] …" at bounding box center [517, 126] width 430 height 412
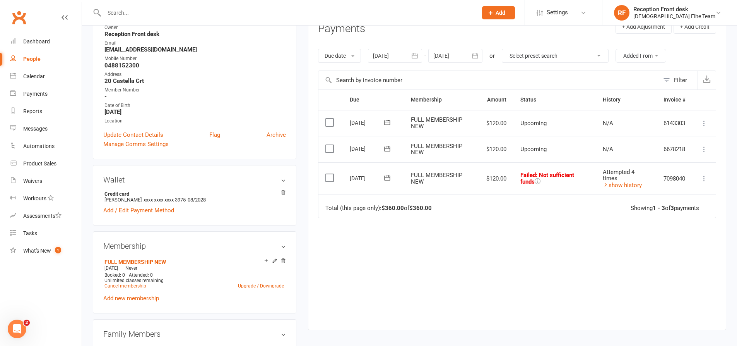
scroll to position [0, 0]
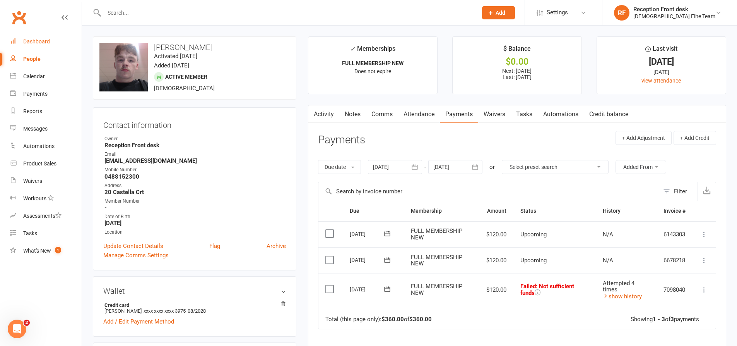
click at [41, 39] on div "Dashboard" at bounding box center [36, 41] width 27 height 6
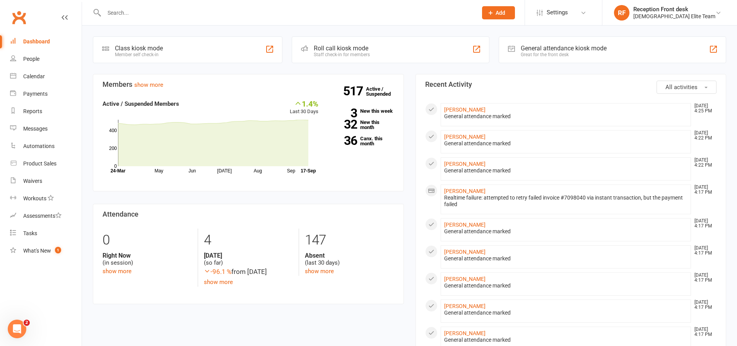
click at [499, 9] on div "Prospect Member Non-attending contact Class / event Appointment Task Membership…" at bounding box center [498, 12] width 53 height 25
click at [513, 16] on button "Add" at bounding box center [498, 12] width 33 height 13
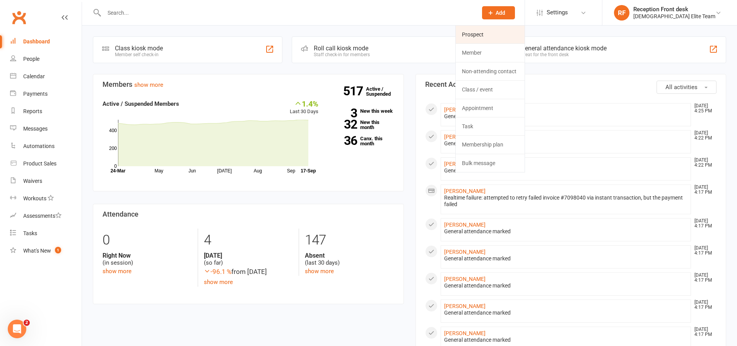
click at [500, 29] on link "Prospect" at bounding box center [490, 35] width 69 height 18
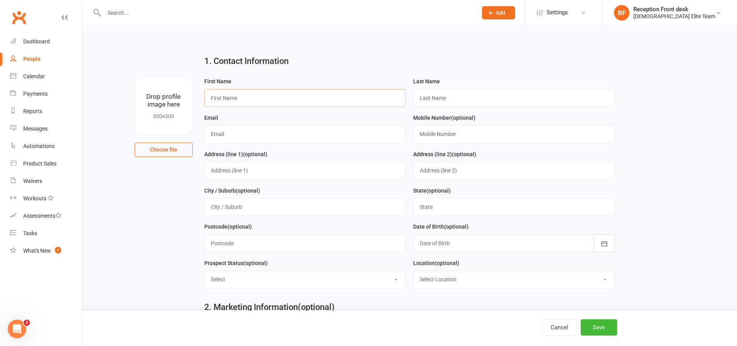
click at [268, 99] on input "text" at bounding box center [305, 98] width 202 height 18
type input "[PERSON_NAME]"
type input "m"
type input "Mando"
type input "[PERSON_NAME]"
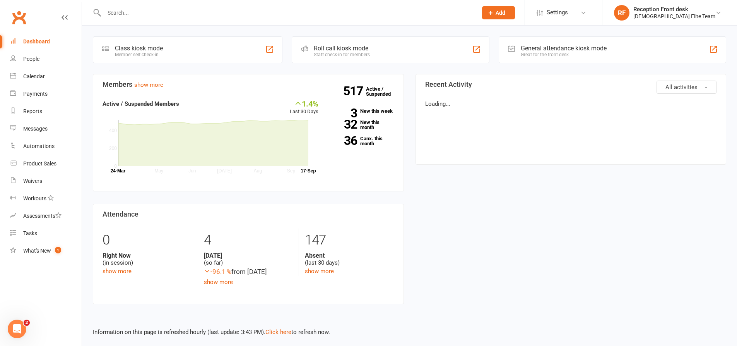
click at [127, 14] on input "text" at bounding box center [287, 12] width 370 height 11
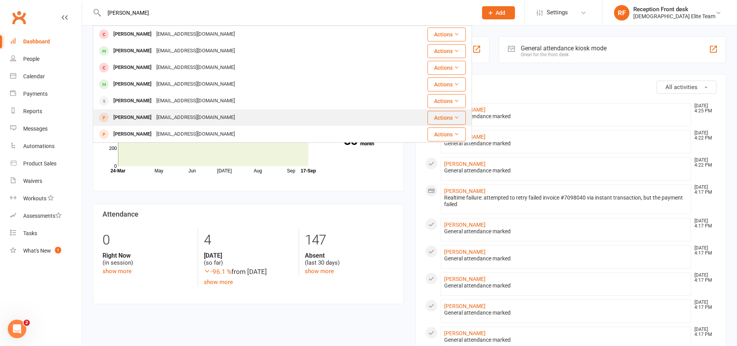
type input "[PERSON_NAME]"
click at [175, 120] on div "[EMAIL_ADDRESS][DOMAIN_NAME]" at bounding box center [195, 117] width 83 height 11
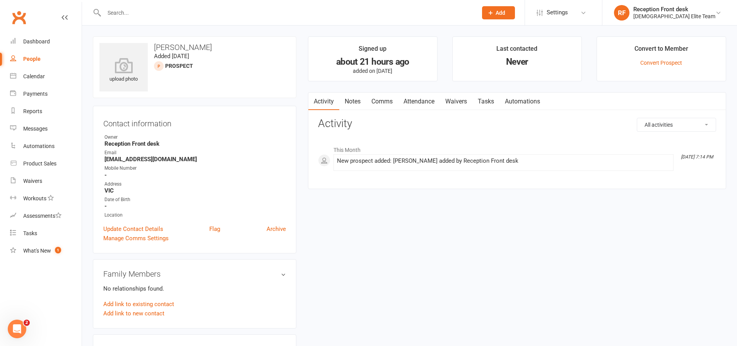
click at [157, 14] on input "text" at bounding box center [287, 12] width 370 height 11
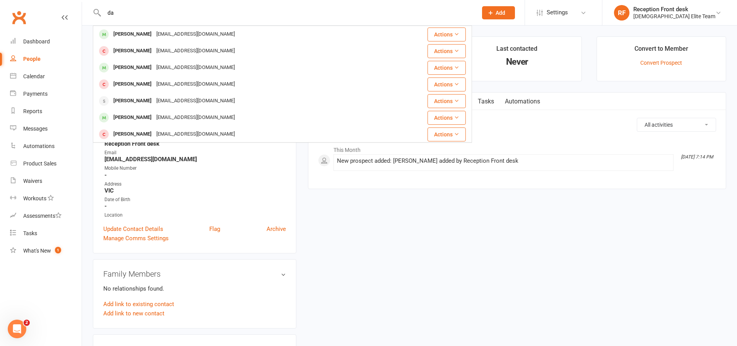
type input "d"
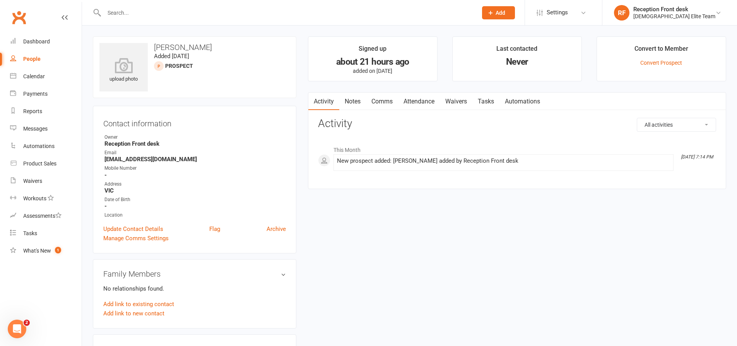
click at [506, 13] on span "Add" at bounding box center [501, 13] width 10 height 6
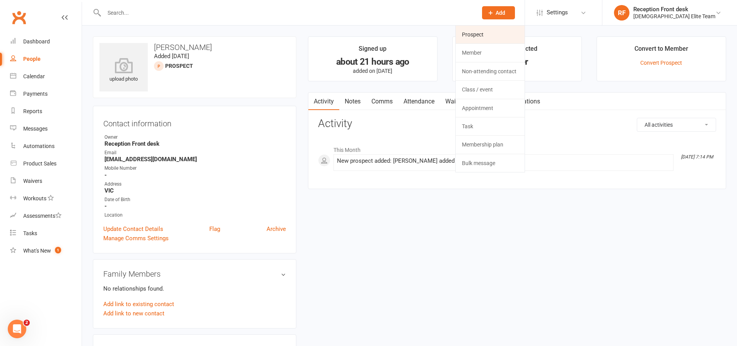
click at [493, 27] on link "Prospect" at bounding box center [490, 35] width 69 height 18
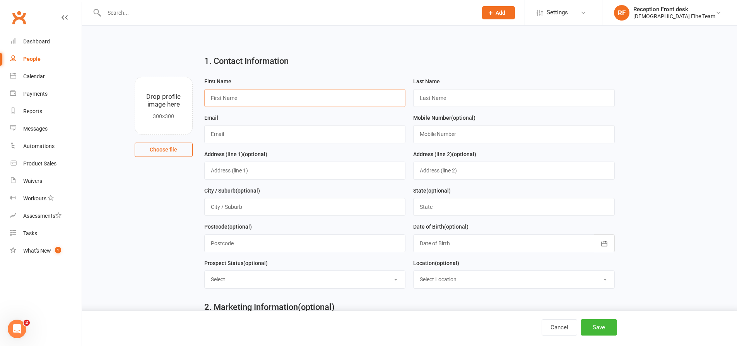
drag, startPoint x: 311, startPoint y: 96, endPoint x: 305, endPoint y: 96, distance: 5.4
click at [311, 96] on input "text" at bounding box center [305, 98] width 202 height 18
type input "[PERSON_NAME]"
click at [294, 144] on div "Email" at bounding box center [305, 131] width 209 height 36
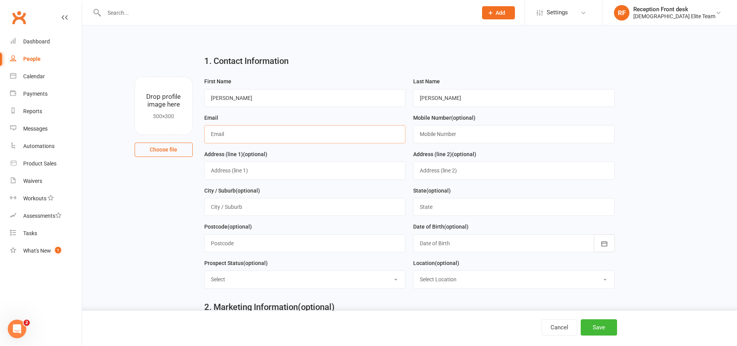
click at [303, 137] on input "text" at bounding box center [305, 134] width 202 height 18
type input "[EMAIL_ADDRESS][DOMAIN_NAME]"
click at [437, 147] on div "Mobile Number (optional)" at bounding box center [514, 131] width 209 height 36
drag, startPoint x: 439, startPoint y: 135, endPoint x: 460, endPoint y: 140, distance: 21.1
click at [440, 135] on input "text" at bounding box center [514, 134] width 202 height 18
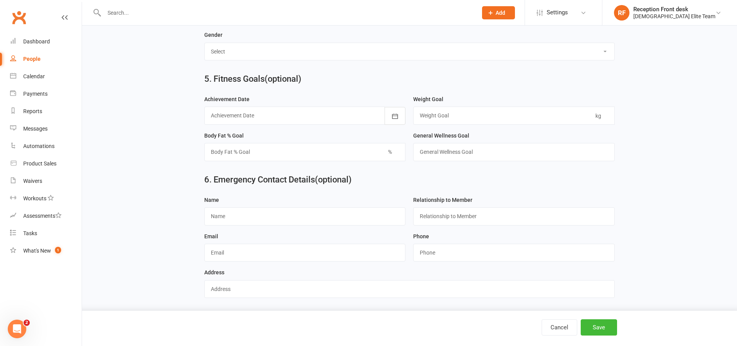
scroll to position [639, 0]
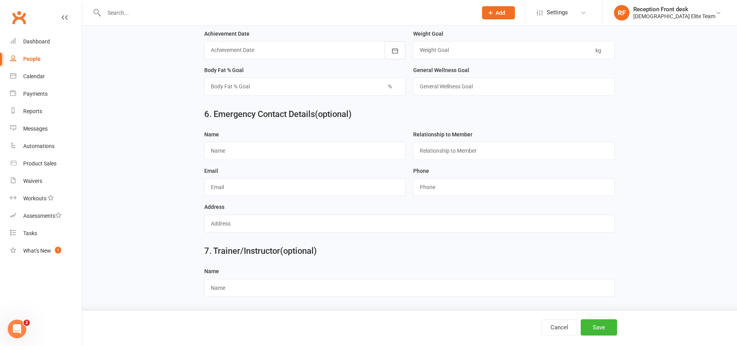
type input "0403510562"
click at [589, 323] on button "Save" at bounding box center [599, 327] width 36 height 16
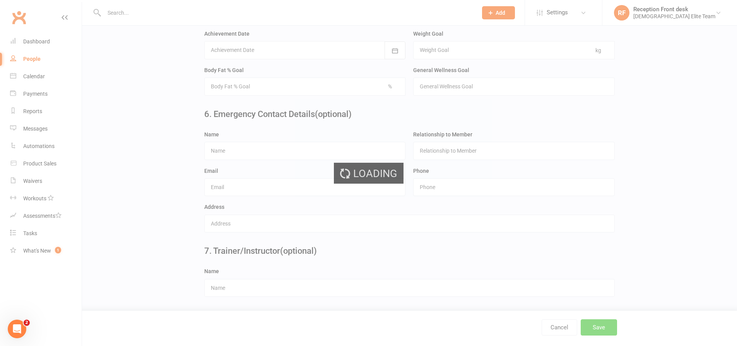
scroll to position [0, 0]
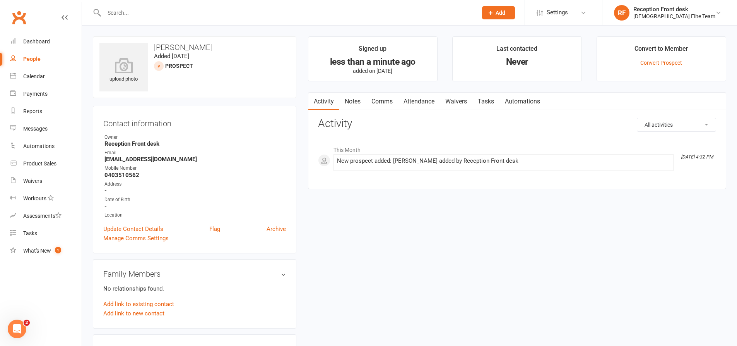
click at [506, 12] on span "Add" at bounding box center [501, 13] width 10 height 6
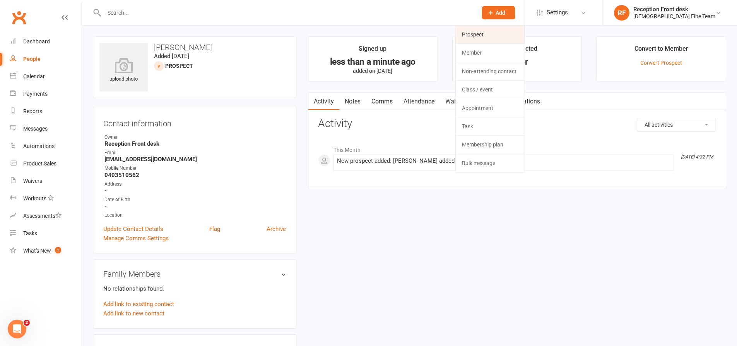
click at [508, 38] on link "Prospect" at bounding box center [490, 35] width 69 height 18
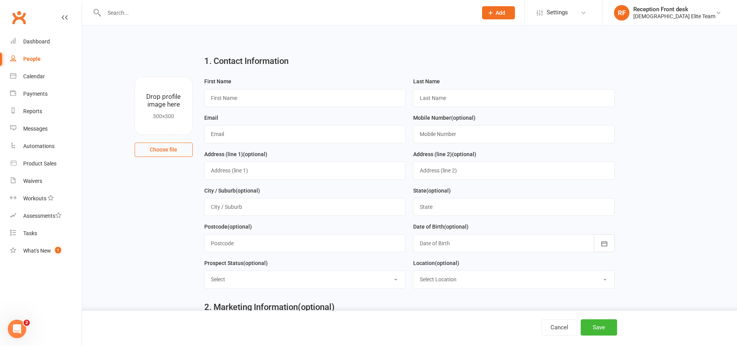
click at [230, 107] on div "First Name" at bounding box center [305, 95] width 209 height 36
click at [244, 100] on input "text" at bounding box center [305, 98] width 202 height 18
type input "[PERSON_NAME]"
drag, startPoint x: 275, startPoint y: 127, endPoint x: 149, endPoint y: 103, distance: 128.5
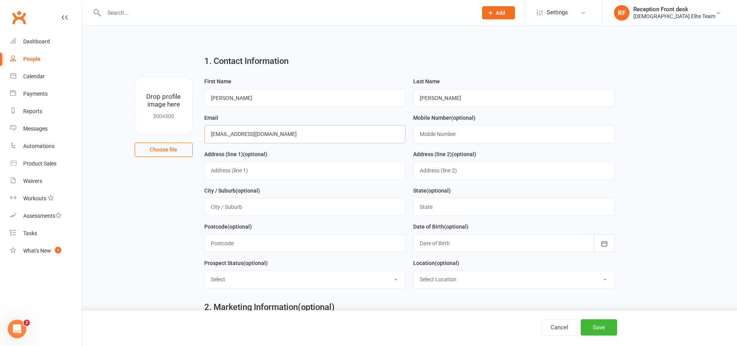
click at [149, 77] on div "Drop profile image here 300×300 Choose file First Name [PERSON_NAME] Last Name …" at bounding box center [410, 77] width 634 height 0
type input "[EMAIL_ADDRESS][DOMAIN_NAME]"
drag, startPoint x: 451, startPoint y: 143, endPoint x: 451, endPoint y: 135, distance: 7.4
click at [451, 136] on input "text" at bounding box center [514, 134] width 202 height 18
type input "0419284206"
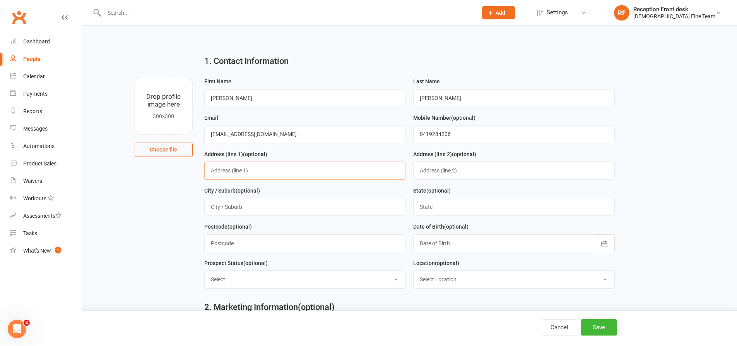
click at [281, 168] on input "text" at bounding box center [305, 170] width 202 height 18
type input "[STREET_ADDRESS]"
type input "Bulla"
type input "VIC"
click at [283, 245] on input "text" at bounding box center [305, 243] width 202 height 18
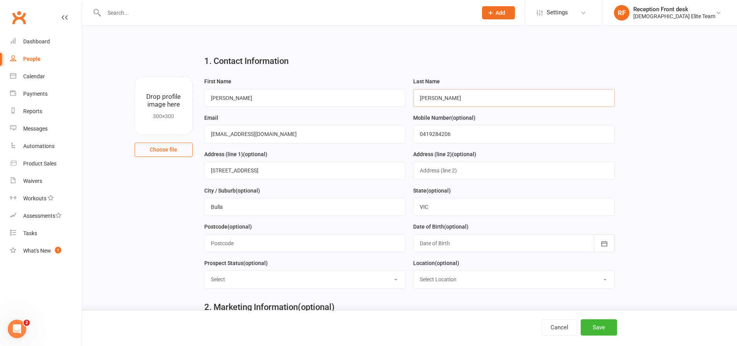
click at [425, 98] on input "[PERSON_NAME]" at bounding box center [514, 98] width 202 height 18
type input "Llogan"
click at [605, 247] on icon "button" at bounding box center [605, 244] width 8 height 8
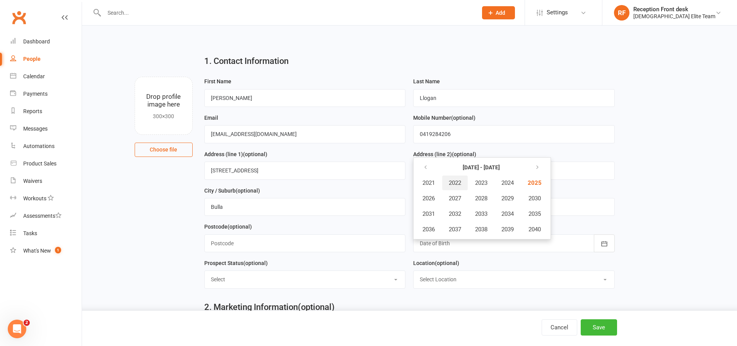
click at [454, 185] on span "2022" at bounding box center [455, 182] width 12 height 7
click at [462, 216] on span "August" at bounding box center [470, 213] width 18 height 7
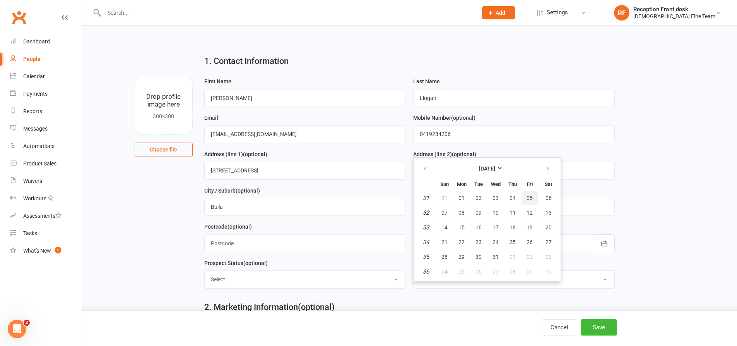
click at [528, 199] on span "05" at bounding box center [530, 198] width 6 height 6
type input "[DATE]"
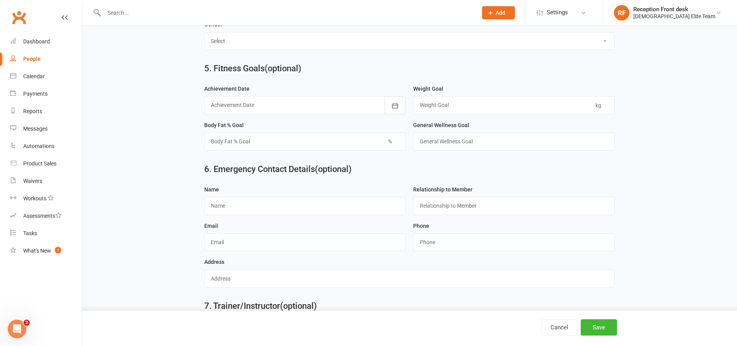
scroll to position [639, 0]
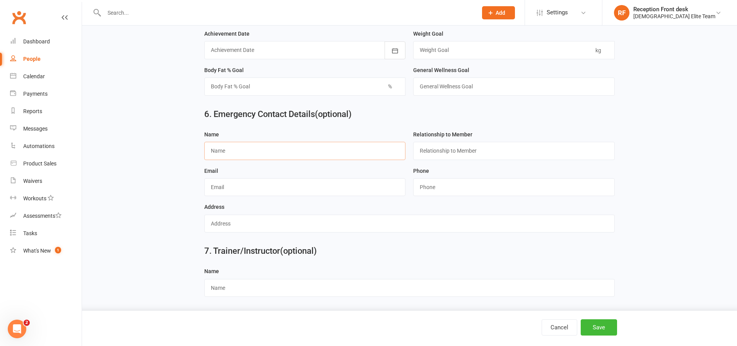
click at [309, 146] on input "text" at bounding box center [305, 151] width 202 height 18
type input "[PERSON_NAME]"
drag, startPoint x: 439, startPoint y: 147, endPoint x: 442, endPoint y: 151, distance: 4.9
click at [442, 151] on input "text" at bounding box center [514, 151] width 202 height 18
type input "Dad"
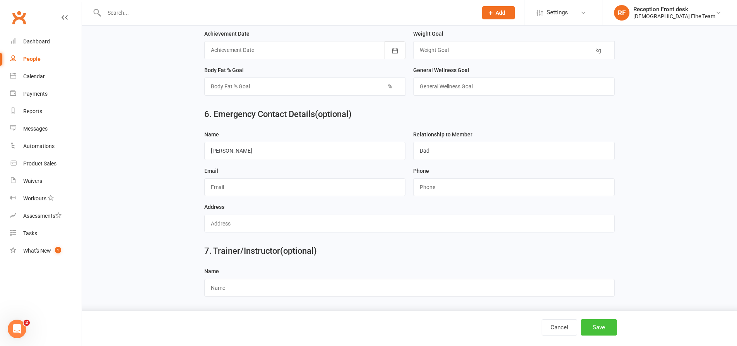
drag, startPoint x: 605, startPoint y: 326, endPoint x: 588, endPoint y: 307, distance: 25.8
click at [604, 326] on button "Save" at bounding box center [599, 327] width 36 height 16
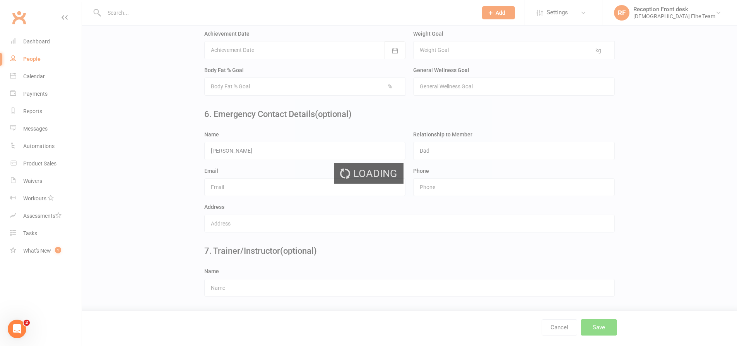
scroll to position [0, 0]
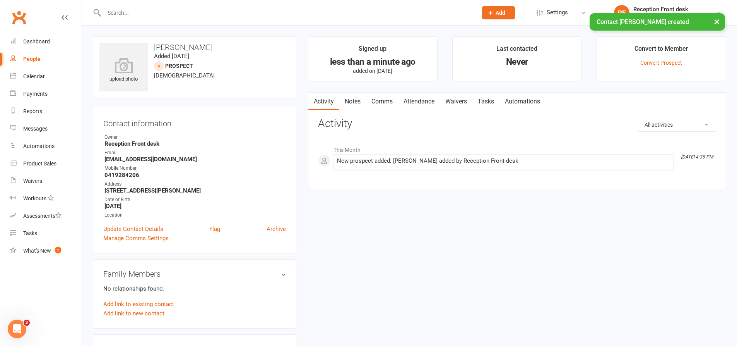
drag, startPoint x: 515, startPoint y: 10, endPoint x: 511, endPoint y: 14, distance: 4.7
click at [506, 11] on span "Add" at bounding box center [501, 13] width 10 height 6
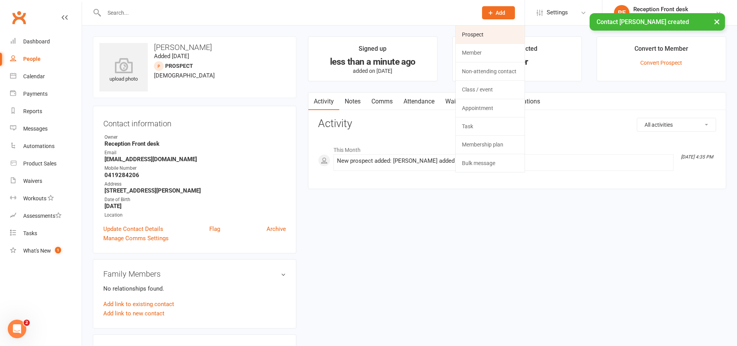
click at [495, 33] on link "Prospect" at bounding box center [490, 35] width 69 height 18
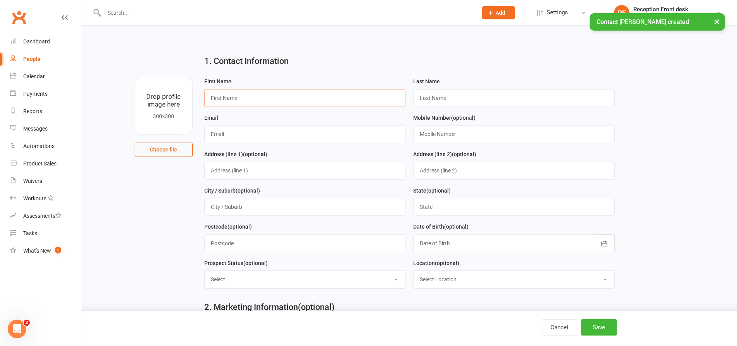
click at [235, 92] on input "text" at bounding box center [305, 98] width 202 height 18
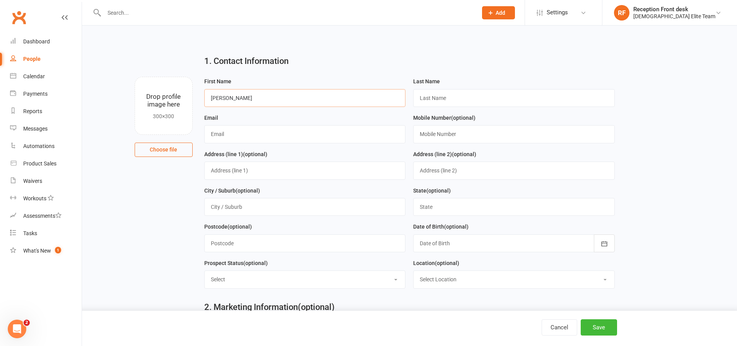
type input "[PERSON_NAME]"
type input "Llogan"
type input "i"
click at [249, 90] on input "[PERSON_NAME]" at bounding box center [305, 98] width 202 height 18
paste input "[URL][DOMAIN_NAME]"
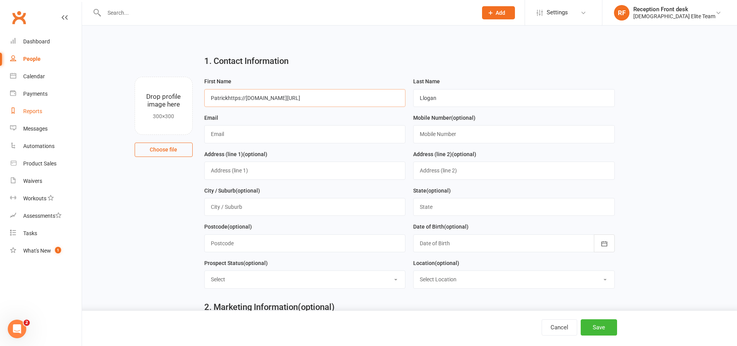
drag, startPoint x: 363, startPoint y: 99, endPoint x: 78, endPoint y: 105, distance: 285.0
type input "[PERSON_NAME]"
type input "i"
type input "o"
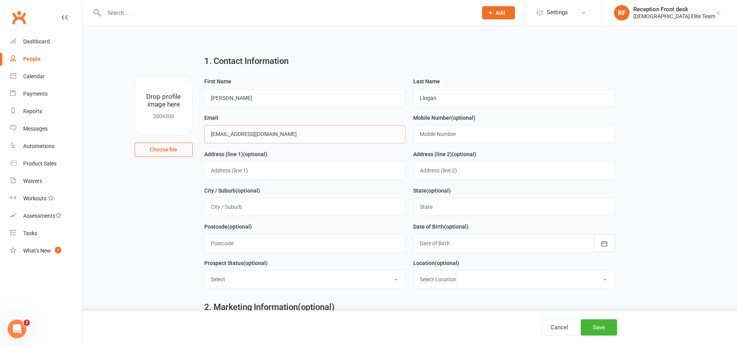
type input "[EMAIL_ADDRESS][DOMAIN_NAME]"
click at [446, 129] on input "text" at bounding box center [514, 134] width 202 height 18
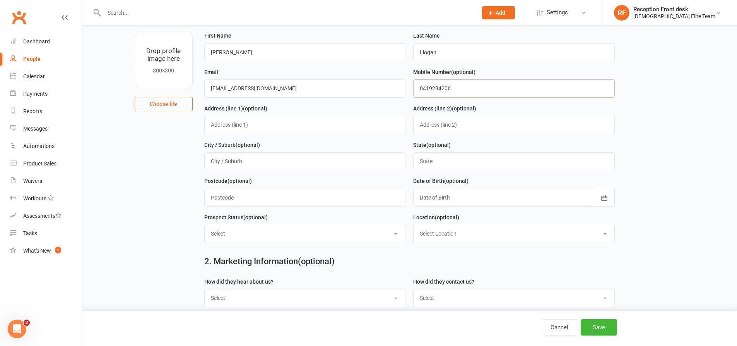
scroll to position [116, 0]
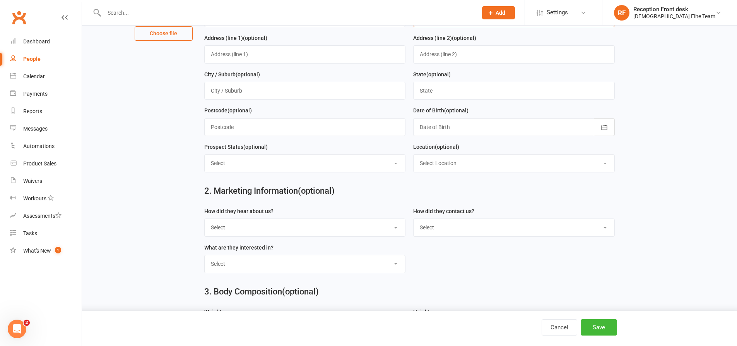
type input "0419284206"
click at [595, 129] on button "button" at bounding box center [604, 127] width 21 height 18
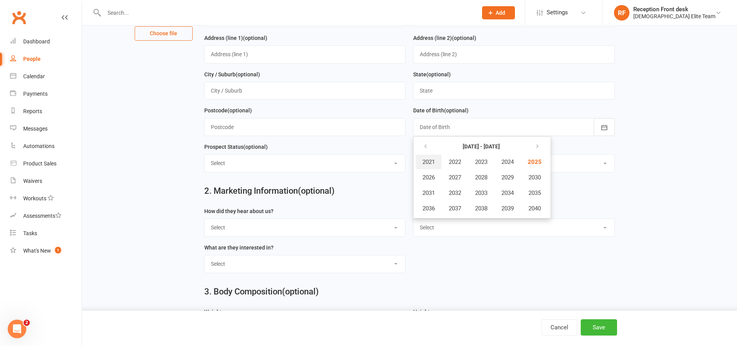
click at [432, 162] on span "2021" at bounding box center [429, 161] width 12 height 7
click at [469, 190] on button "August" at bounding box center [471, 192] width 40 height 15
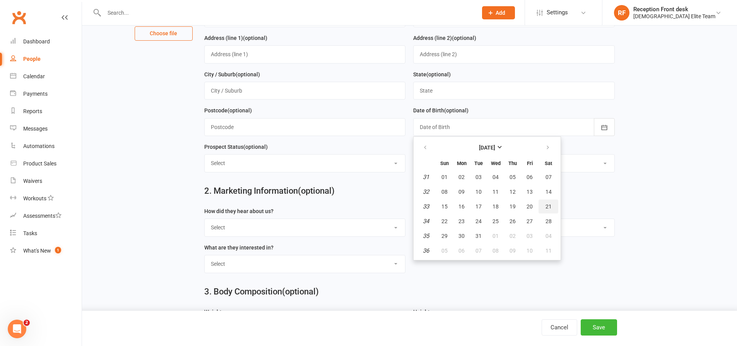
click at [549, 204] on button "21" at bounding box center [549, 206] width 20 height 14
type input "[DATE]"
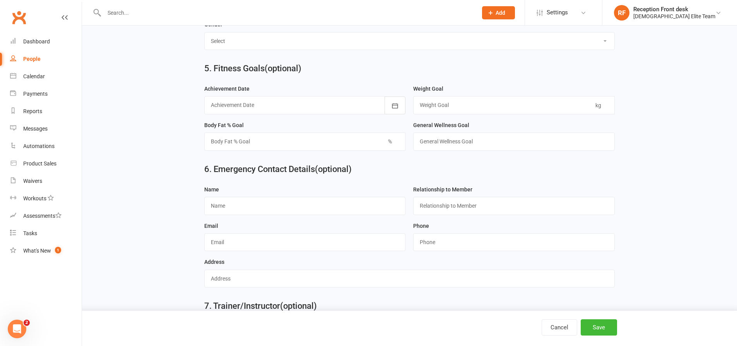
scroll to position [639, 0]
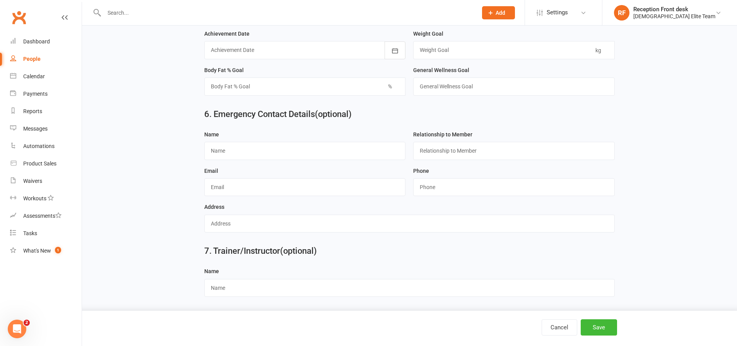
click at [210, 136] on label "Name" at bounding box center [211, 134] width 15 height 9
click at [228, 161] on div "Name" at bounding box center [305, 148] width 209 height 36
drag, startPoint x: 240, startPoint y: 151, endPoint x: 245, endPoint y: 142, distance: 10.4
click at [240, 151] on input "text" at bounding box center [305, 151] width 202 height 18
type input "[PERSON_NAME]"
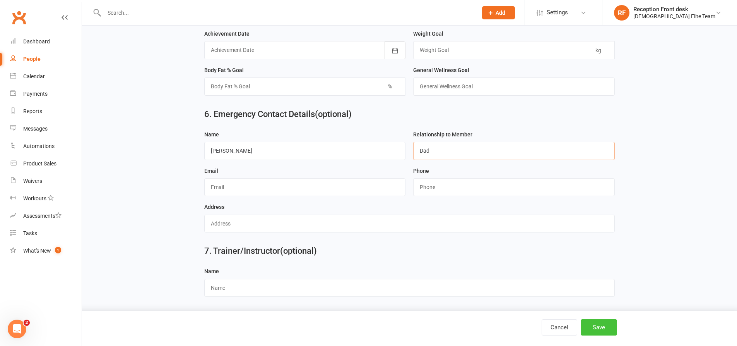
type input "Dad"
click at [603, 327] on button "Save" at bounding box center [599, 327] width 36 height 16
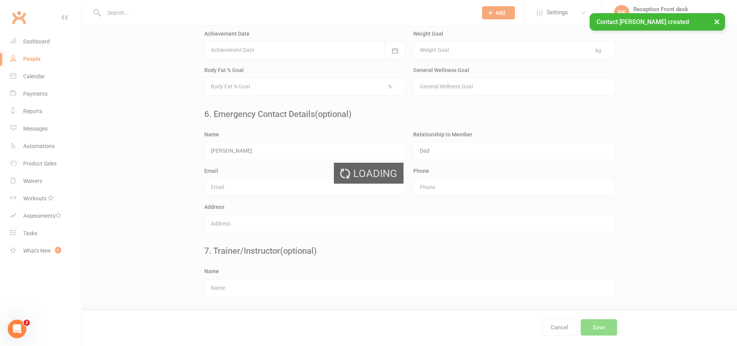
scroll to position [0, 0]
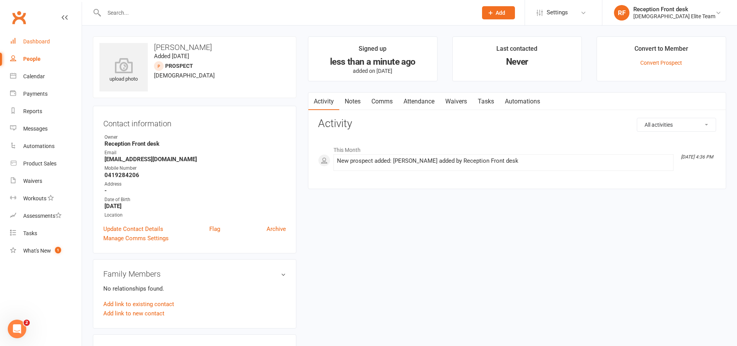
drag, startPoint x: 34, startPoint y: 35, endPoint x: 73, endPoint y: 30, distance: 39.1
click at [34, 35] on link "Dashboard" at bounding box center [46, 41] width 72 height 17
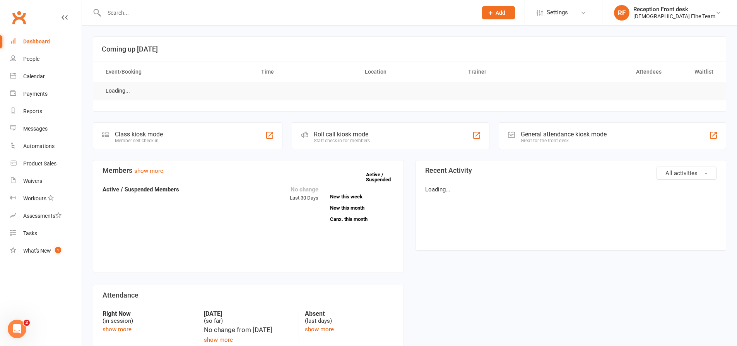
click at [144, 15] on input "text" at bounding box center [287, 12] width 370 height 11
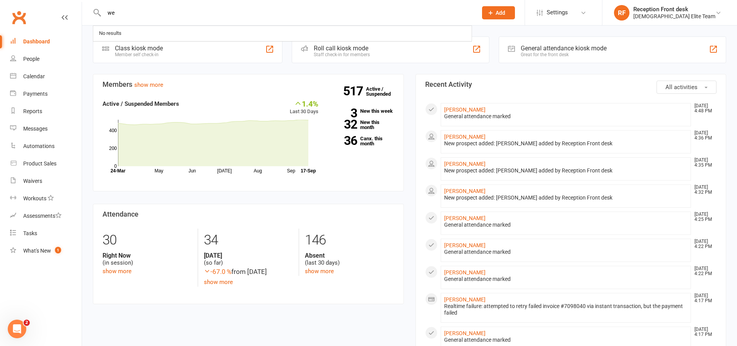
type input "w"
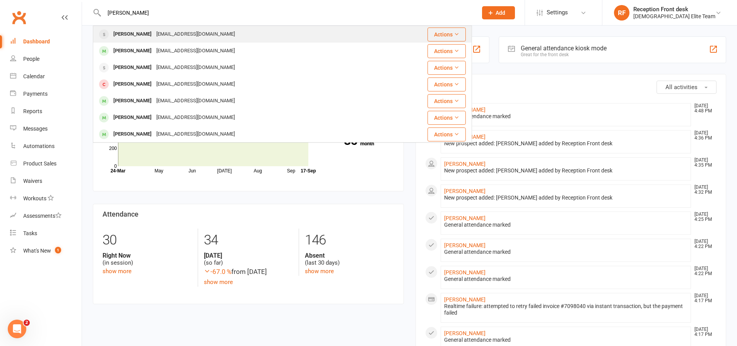
type input "[PERSON_NAME]"
click at [154, 34] on div "[EMAIL_ADDRESS][DOMAIN_NAME]" at bounding box center [195, 34] width 83 height 11
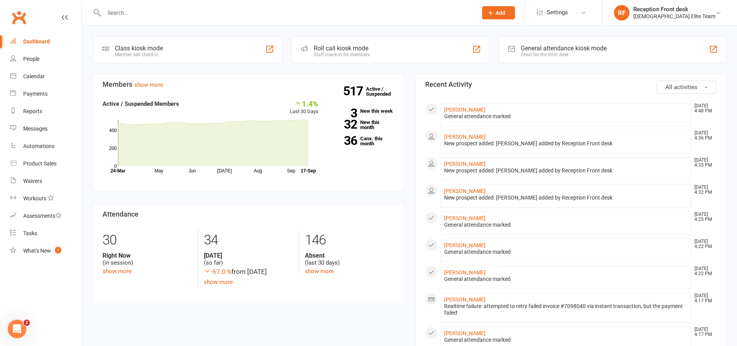
click at [494, 14] on icon at bounding box center [490, 12] width 7 height 7
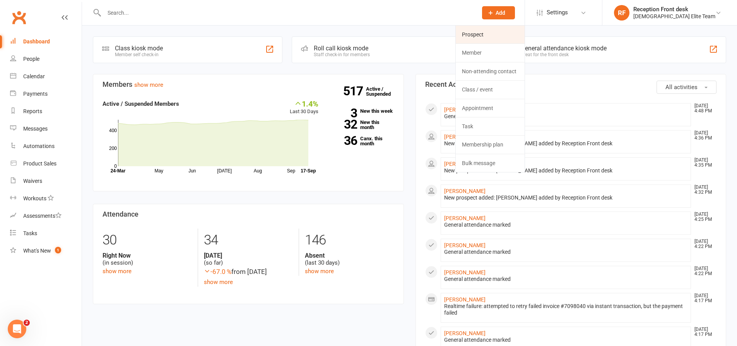
click at [491, 34] on link "Prospect" at bounding box center [490, 35] width 69 height 18
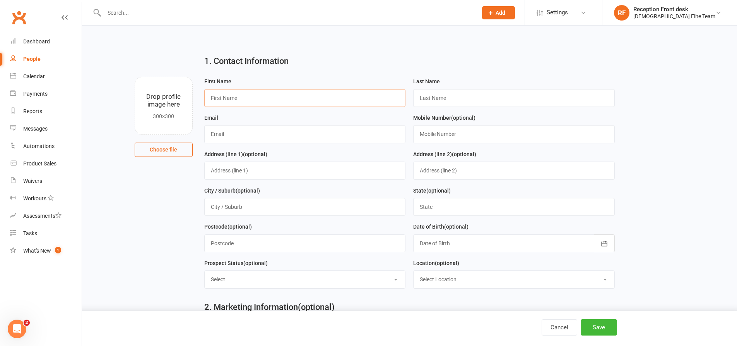
click at [291, 101] on input "text" at bounding box center [305, 98] width 202 height 18
type input "[PERSON_NAME]"
click at [45, 45] on link "Dashboard" at bounding box center [46, 41] width 72 height 17
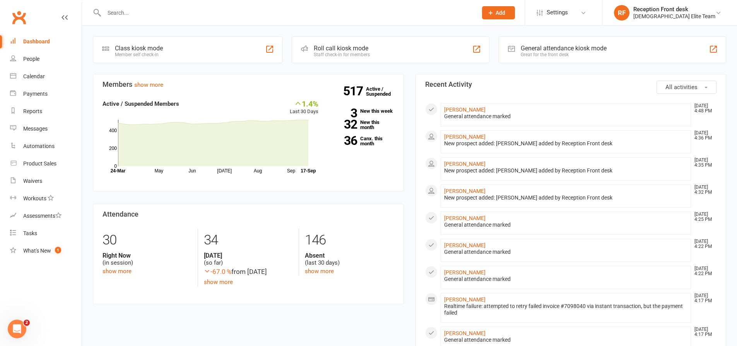
drag, startPoint x: 455, startPoint y: 132, endPoint x: 529, endPoint y: 81, distance: 89.7
click at [525, 16] on div "Prospect Member Non-attending contact Class / event Appointment Task Membership…" at bounding box center [498, 12] width 53 height 25
click at [506, 10] on span "Add" at bounding box center [501, 13] width 10 height 6
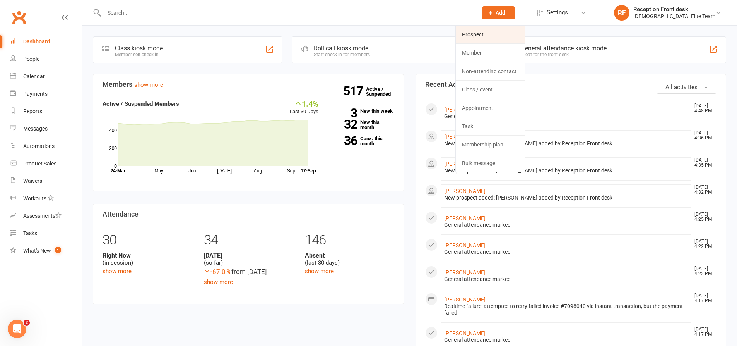
click at [509, 27] on link "Prospect" at bounding box center [490, 35] width 69 height 18
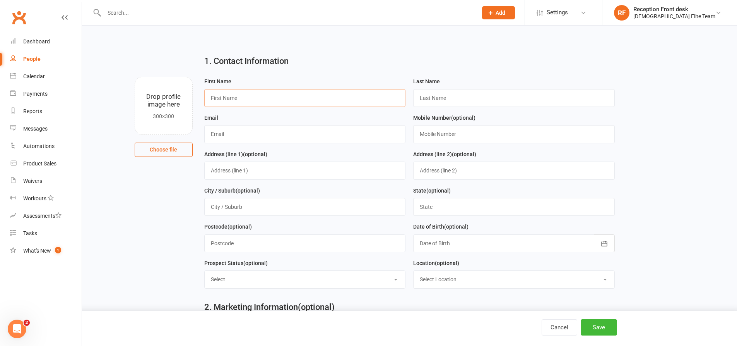
click at [278, 99] on input "text" at bounding box center [305, 98] width 202 height 18
type input "Demiana"
type input "Weston"
click at [246, 133] on input "[EMAIL_ADDRESS]com" at bounding box center [305, 134] width 202 height 18
click at [248, 133] on input "[EMAIL_ADDRESS]com" at bounding box center [305, 134] width 202 height 18
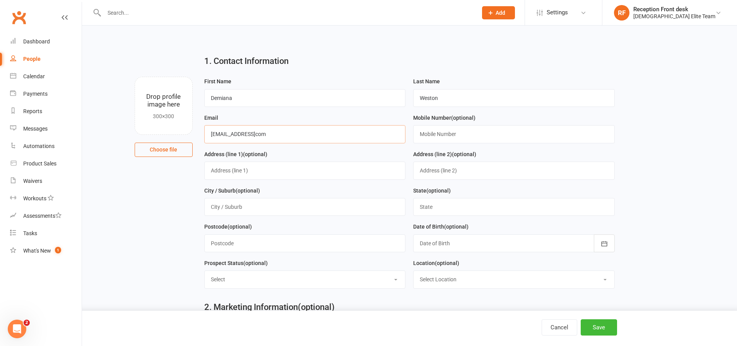
click at [248, 134] on input "[EMAIL_ADDRESS]com" at bounding box center [305, 134] width 202 height 18
type input "[EMAIL_ADDRESS][DOMAIN_NAME]"
click at [434, 135] on input "text" at bounding box center [514, 134] width 202 height 18
type input "0431194108"
click at [275, 174] on input "text" at bounding box center [305, 170] width 202 height 18
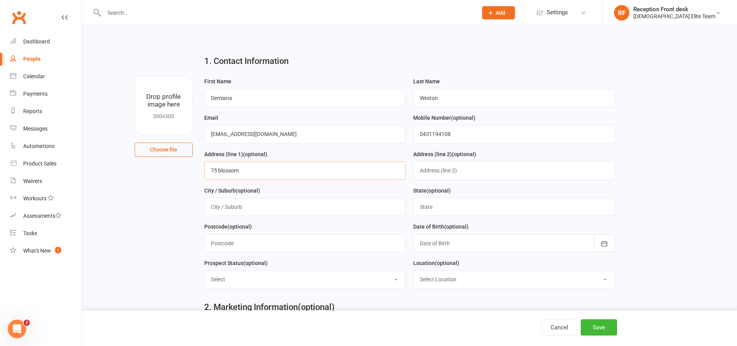
click at [286, 177] on input "75 blossom" at bounding box center [305, 170] width 202 height 18
type input "[STREET_ADDRESS]"
click at [451, 206] on input "text" at bounding box center [514, 207] width 202 height 18
type input "vic"
click at [460, 246] on div at bounding box center [514, 243] width 202 height 18
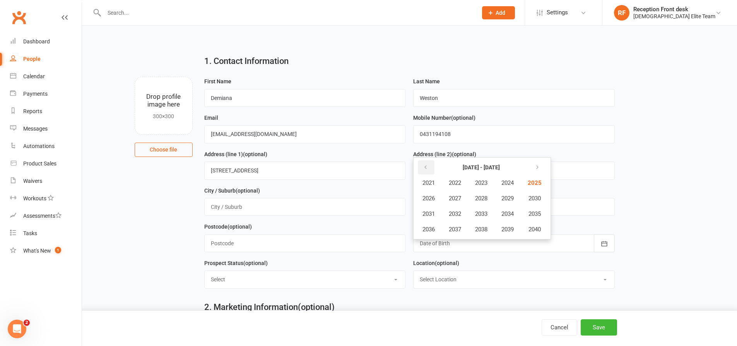
click at [425, 170] on icon "button" at bounding box center [425, 167] width 5 height 6
click at [461, 230] on span "2017" at bounding box center [455, 229] width 12 height 7
click at [475, 228] on span "November" at bounding box center [470, 229] width 27 height 7
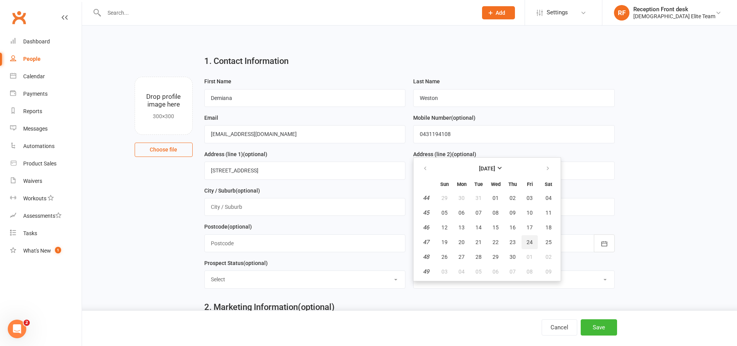
click at [535, 240] on button "24" at bounding box center [530, 242] width 16 height 14
type input "[DATE]"
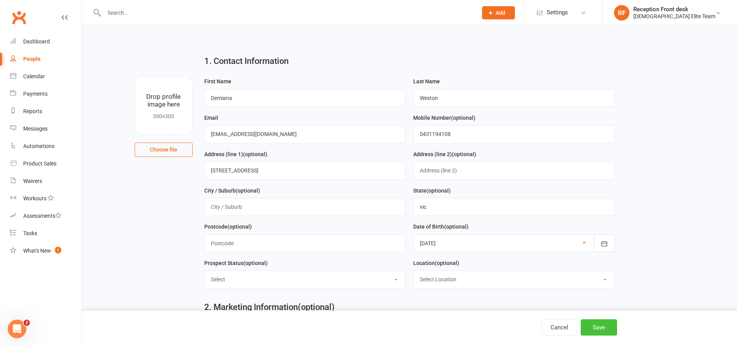
click at [604, 328] on button "Save" at bounding box center [599, 327] width 36 height 16
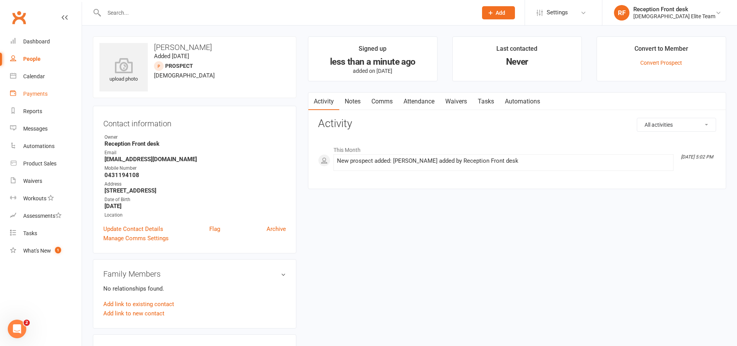
click at [36, 91] on div "Payments" at bounding box center [35, 94] width 24 height 6
